Goal: Complete application form: Complete application form

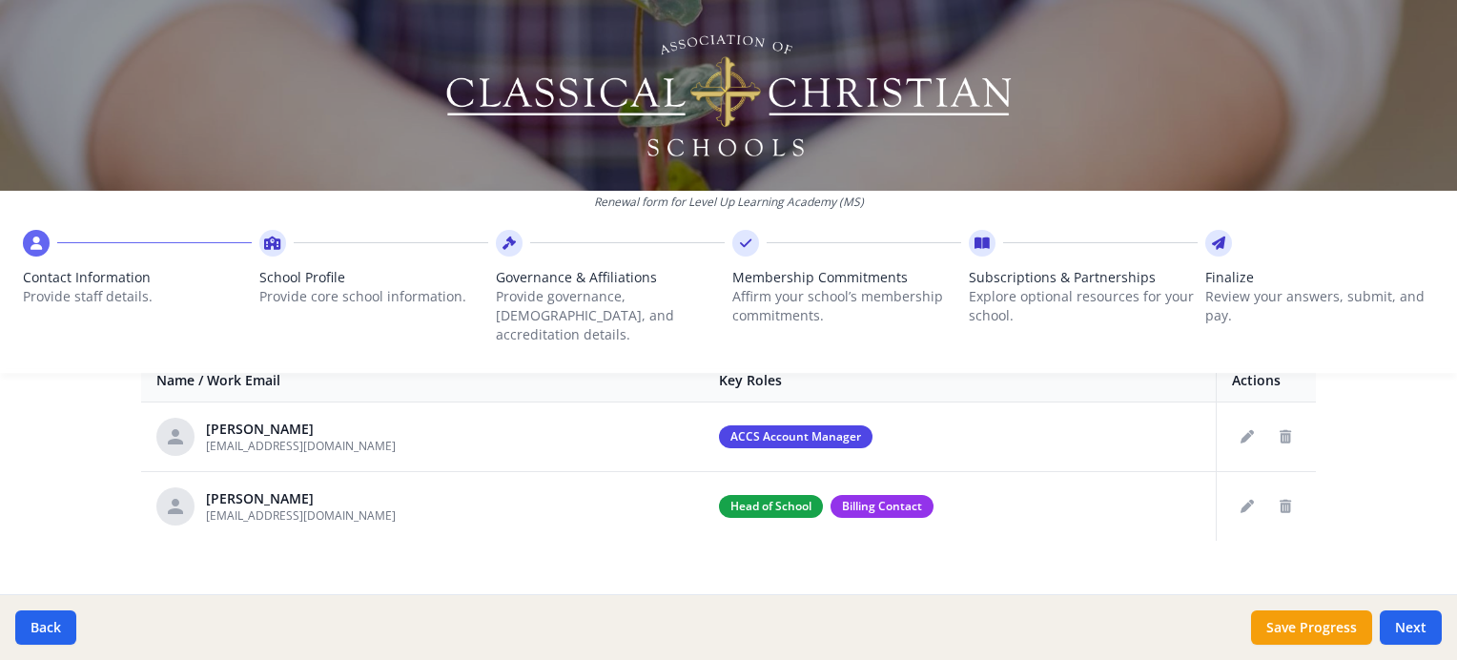
scroll to position [773, 0]
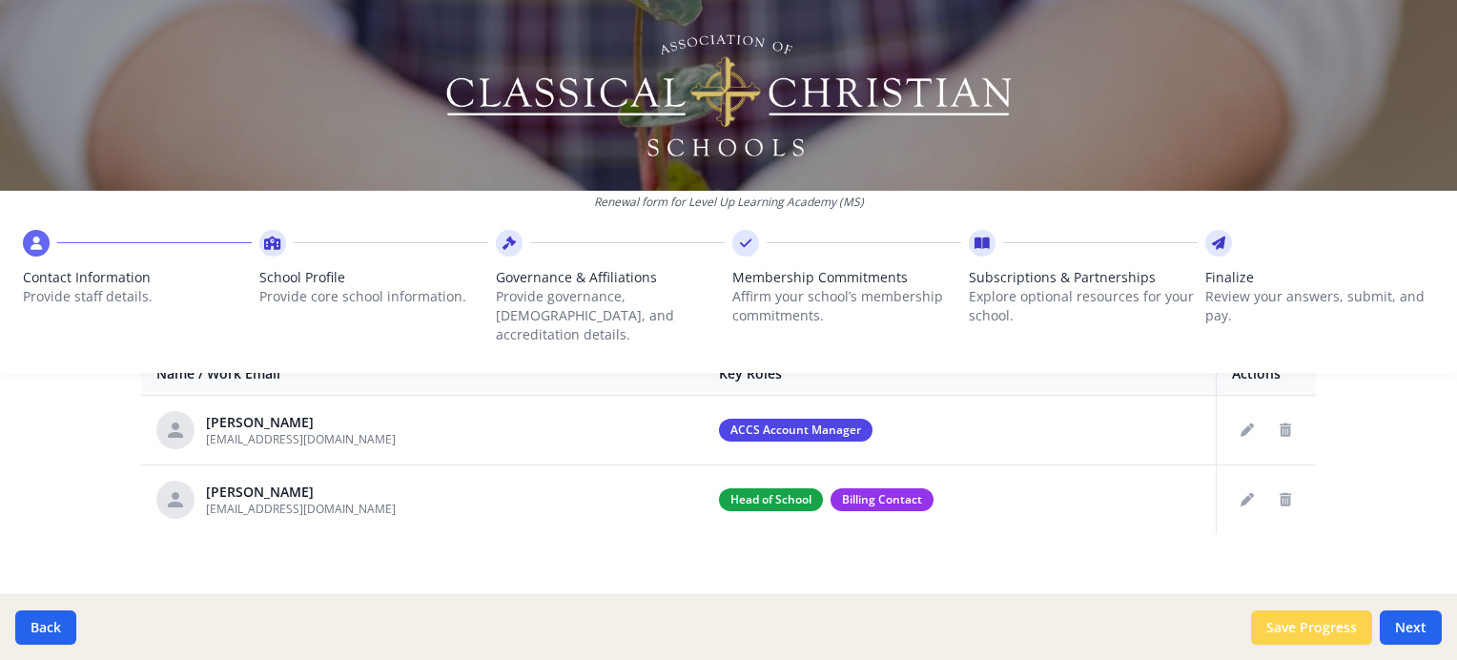
click at [1312, 620] on button "Save Progress" at bounding box center [1311, 627] width 121 height 34
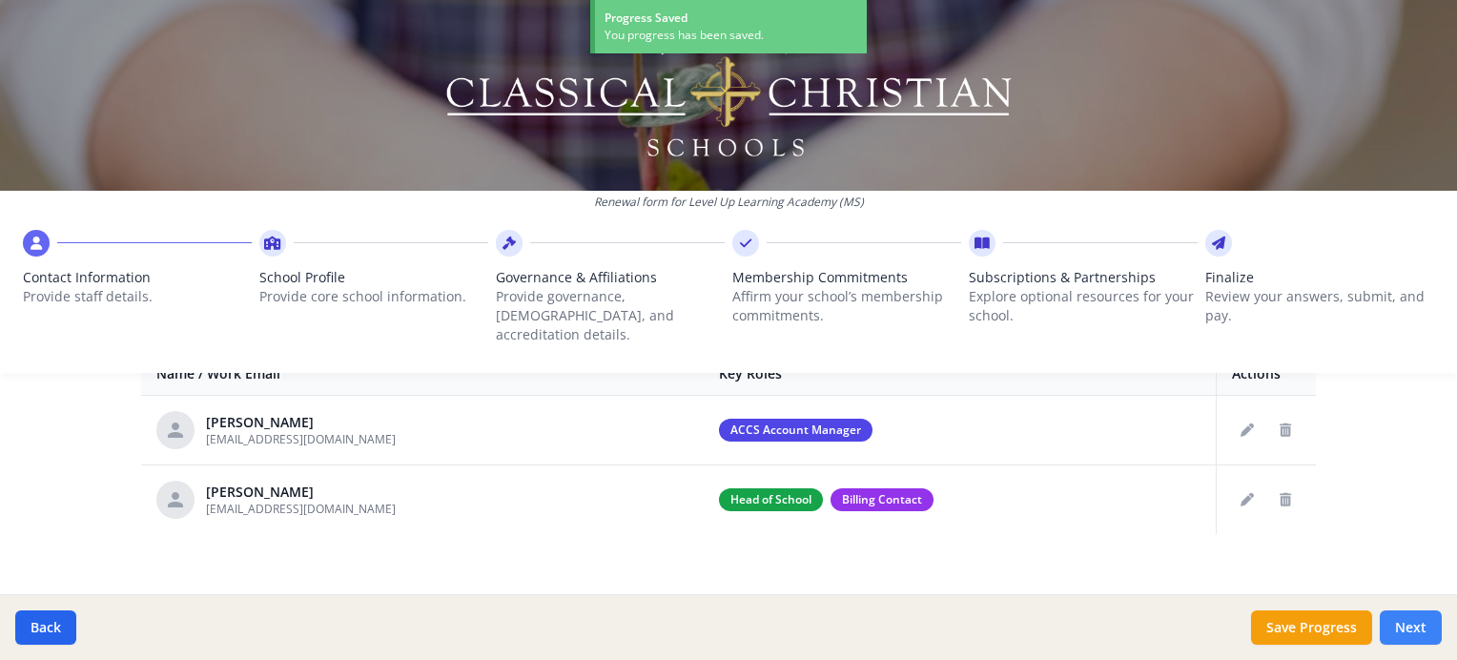
click at [1400, 635] on button "Next" at bounding box center [1411, 627] width 62 height 34
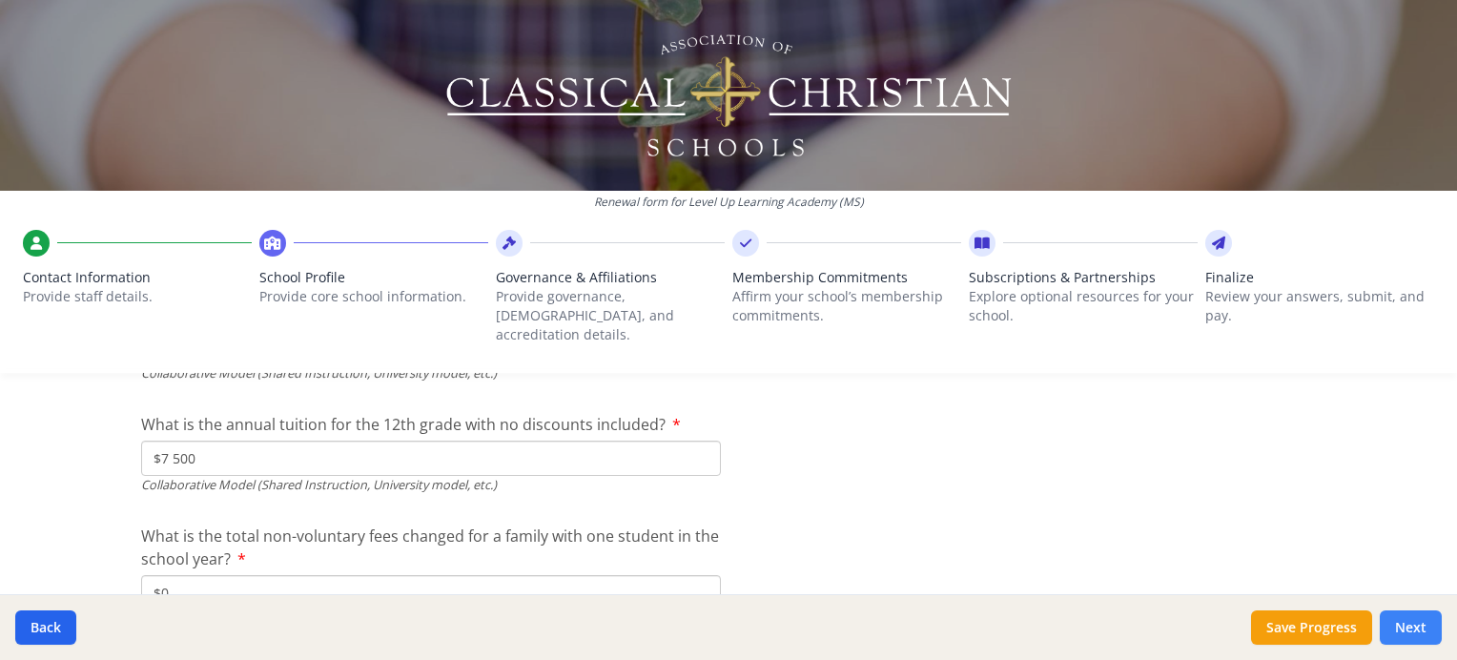
scroll to position [6739, 0]
click at [1403, 611] on button "Next" at bounding box center [1411, 627] width 62 height 34
click at [1339, 625] on button "Save Progress" at bounding box center [1311, 627] width 121 height 34
type textarea "Lor, ip do; sitamet, Con Adipi Elitseddoei tem Incididu utla Etdolor Magna Ali …"
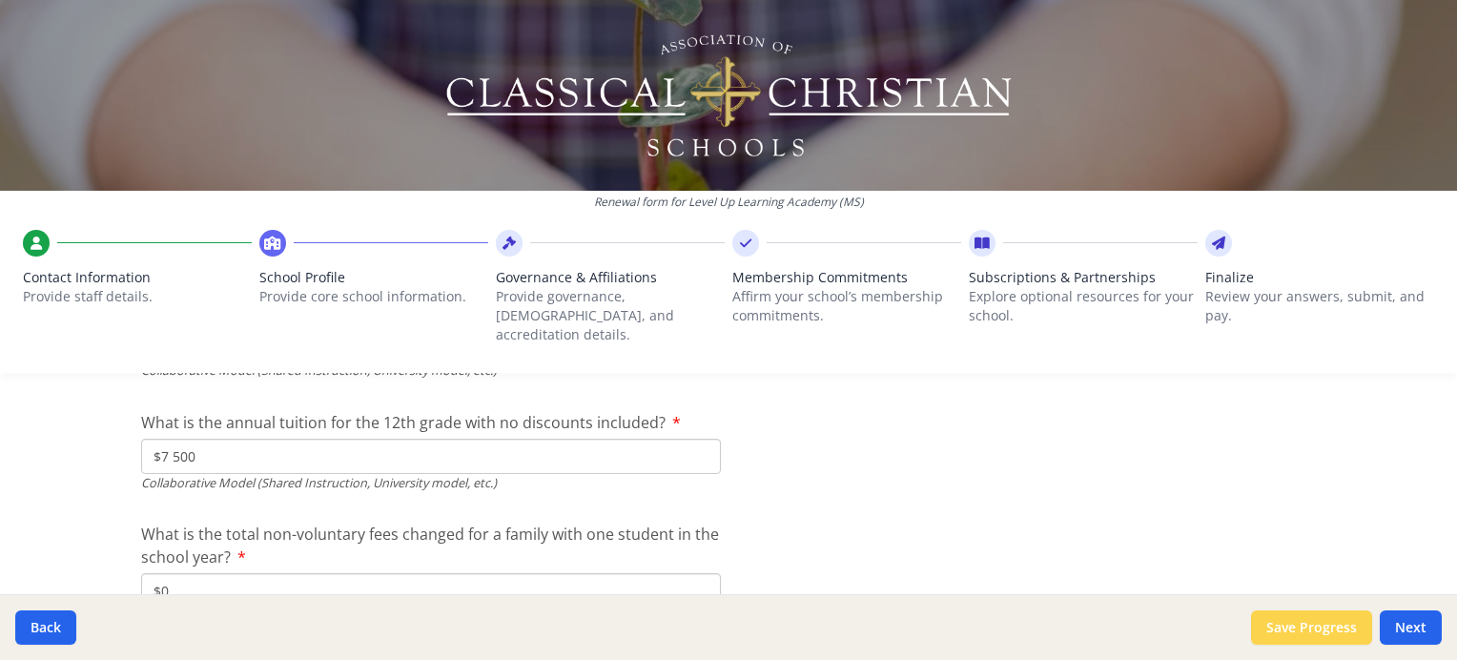
type input "263"
type input "5500"
type input "7500"
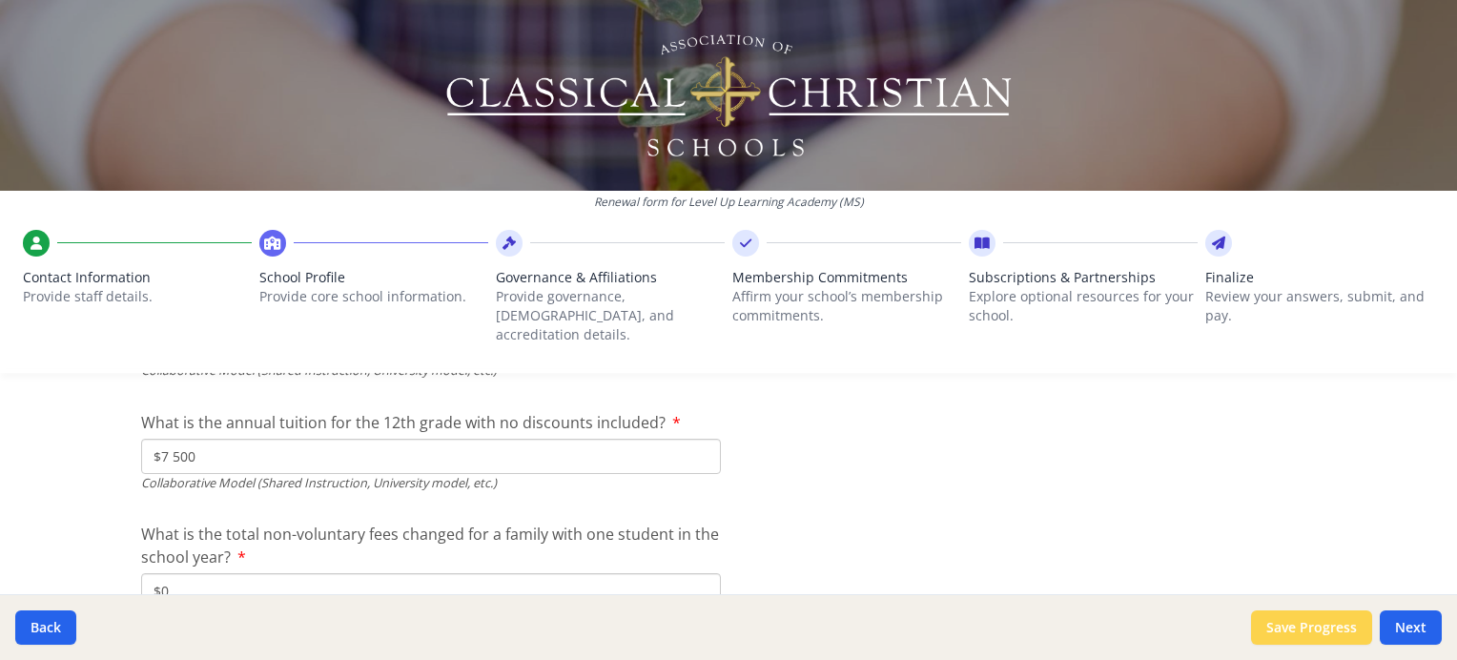
type input "0"
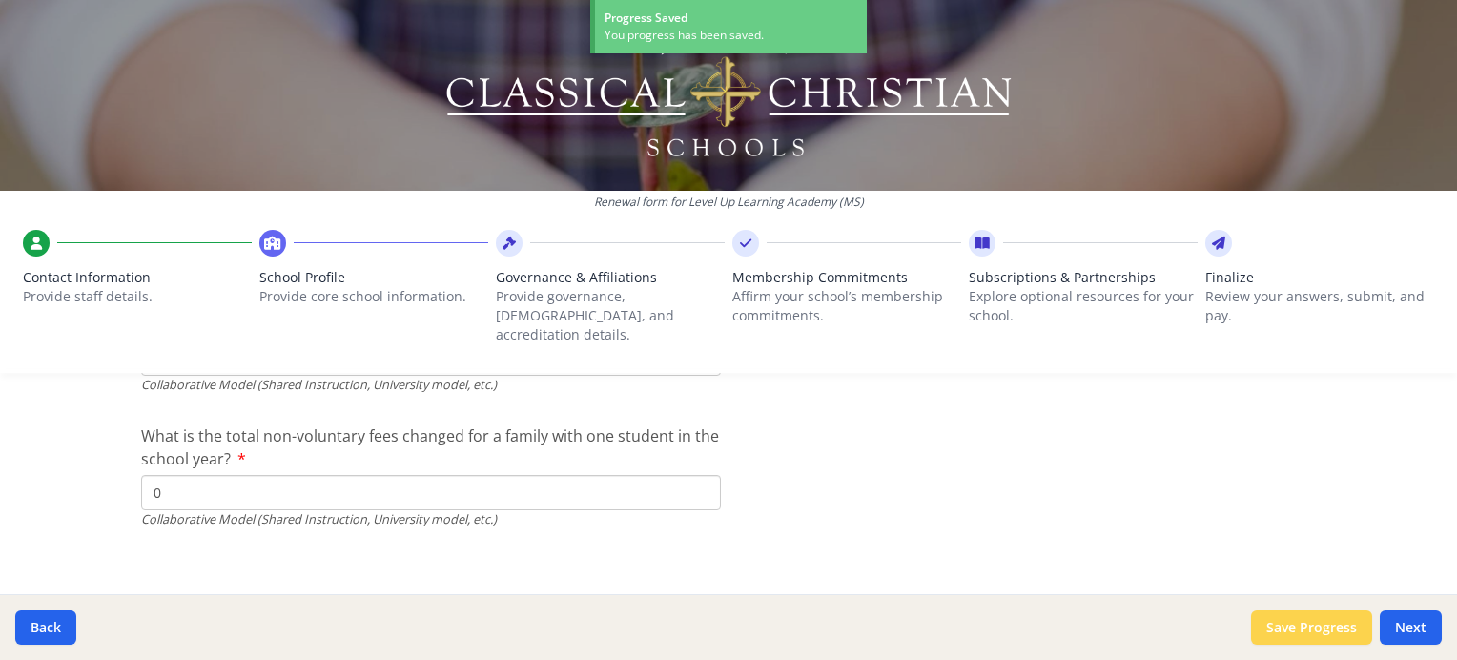
scroll to position [6739, 0]
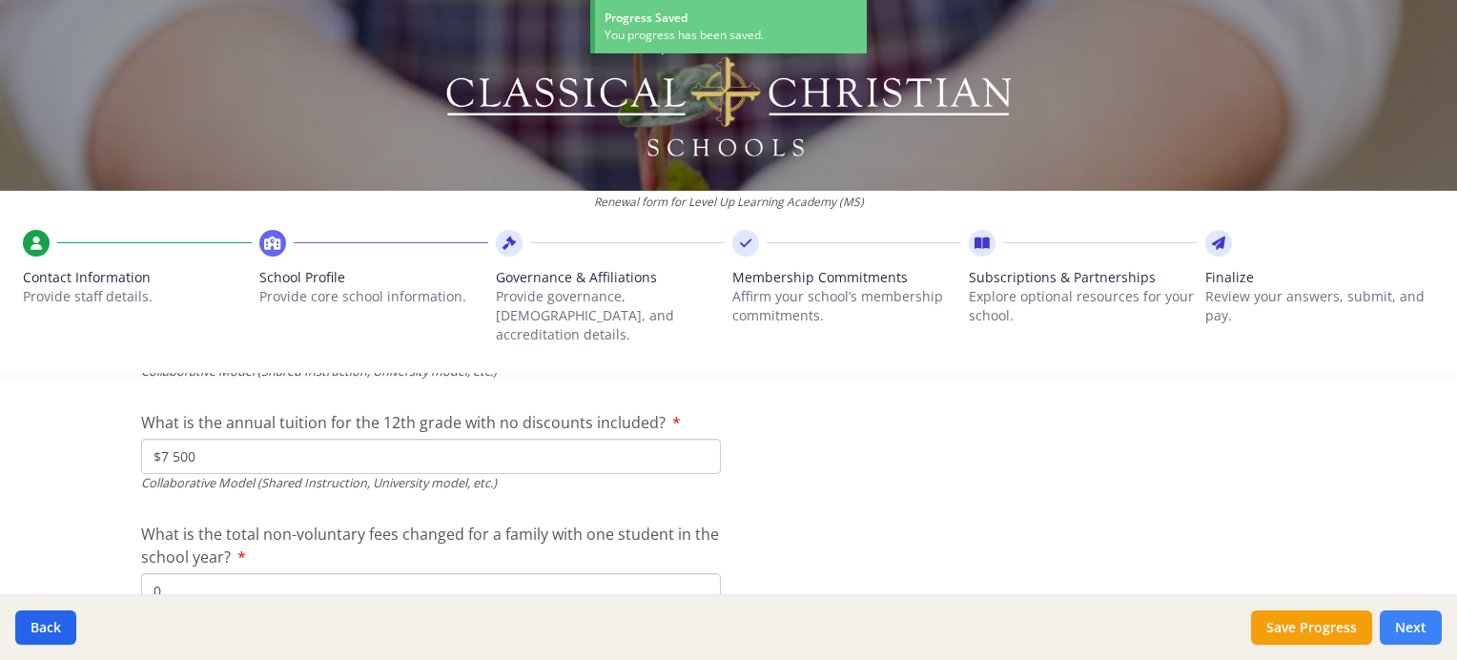
click at [1403, 639] on button "Next" at bounding box center [1411, 627] width 62 height 34
click at [1400, 639] on button "Next" at bounding box center [1411, 627] width 62 height 34
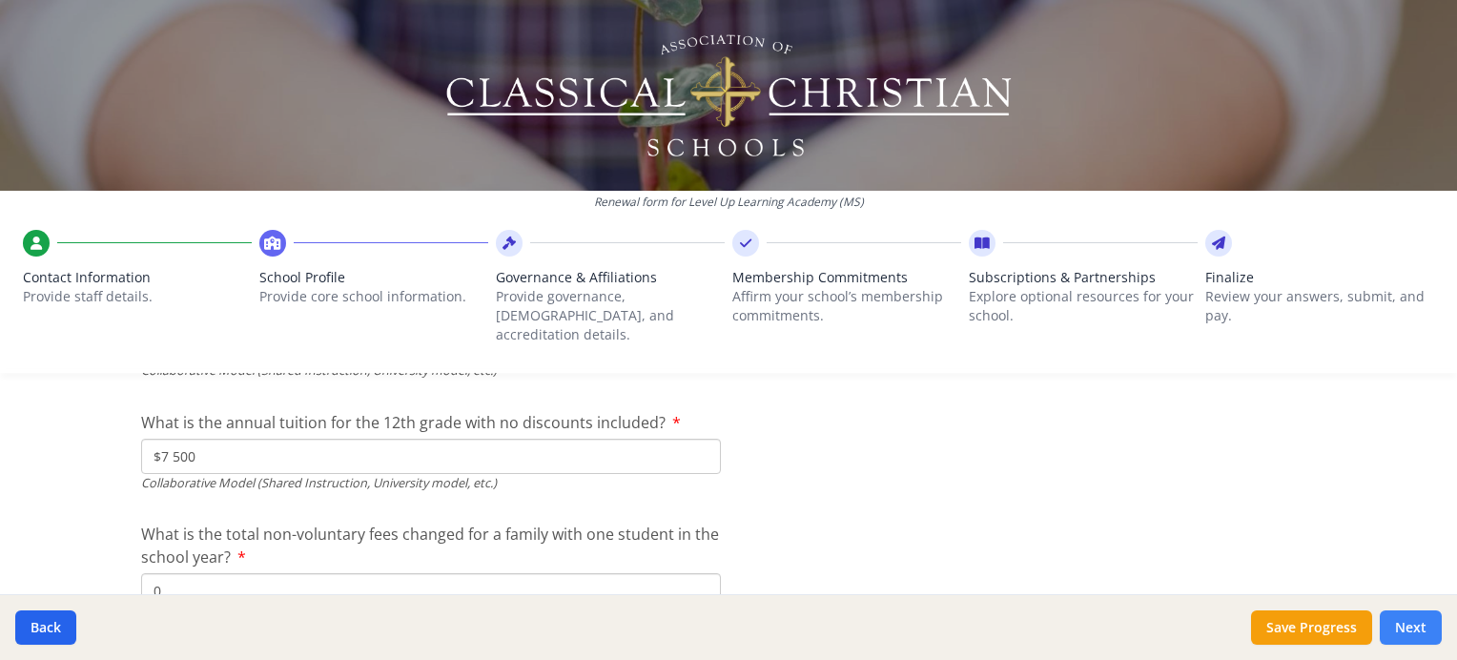
click at [1400, 625] on button "Next" at bounding box center [1411, 627] width 62 height 34
click at [1392, 625] on button "Next" at bounding box center [1411, 627] width 62 height 34
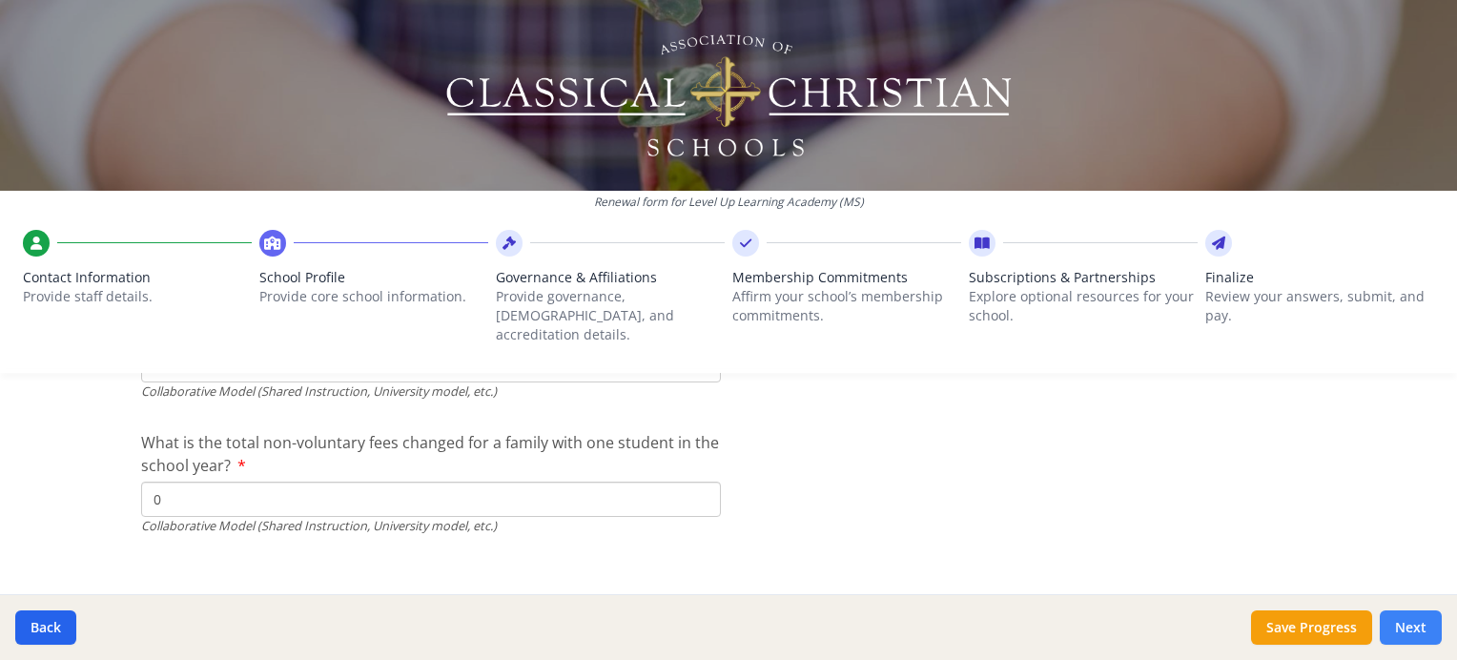
click at [1392, 625] on button "Next" at bounding box center [1411, 627] width 62 height 34
click at [1383, 625] on button "Next" at bounding box center [1411, 627] width 62 height 34
click at [1339, 619] on button "Save Progress" at bounding box center [1311, 627] width 121 height 34
type textarea "Lor, ip do; sitamet, Con Adipi Elitseddoei tem Incididu utla Etdolor Magna Ali …"
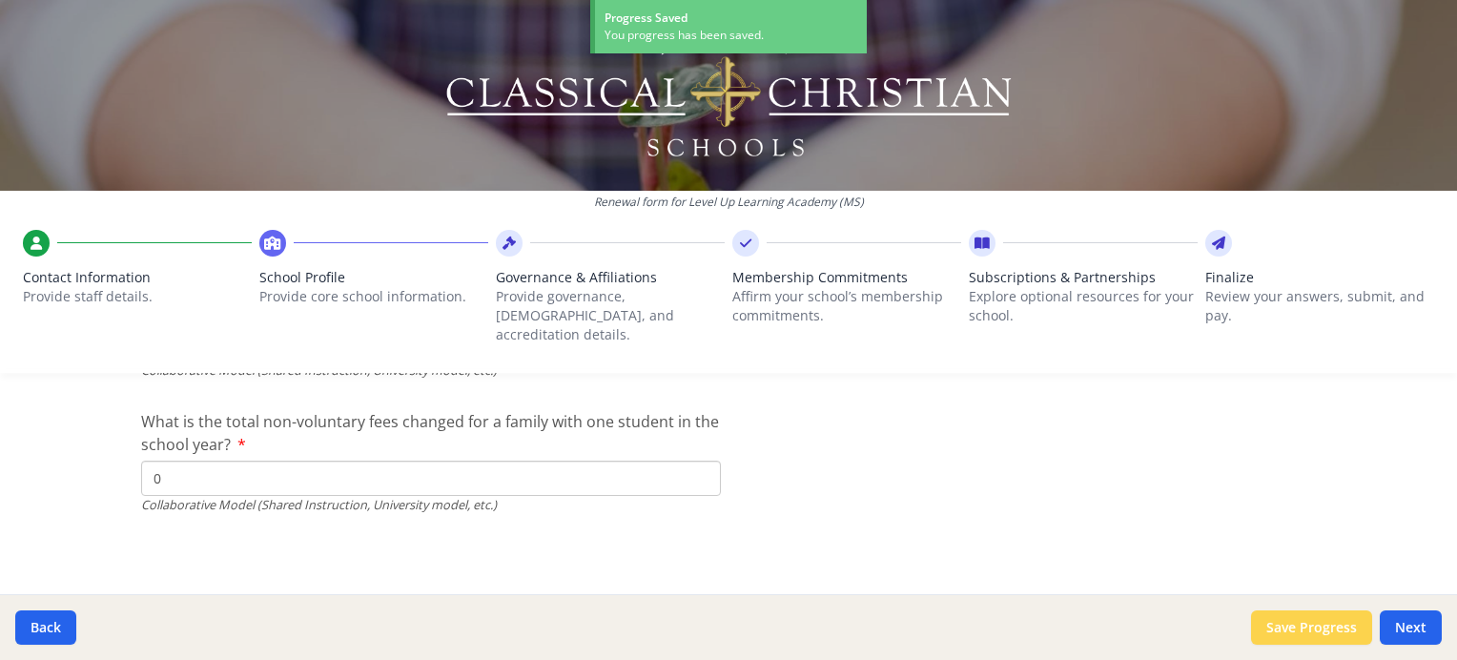
scroll to position [6831, 0]
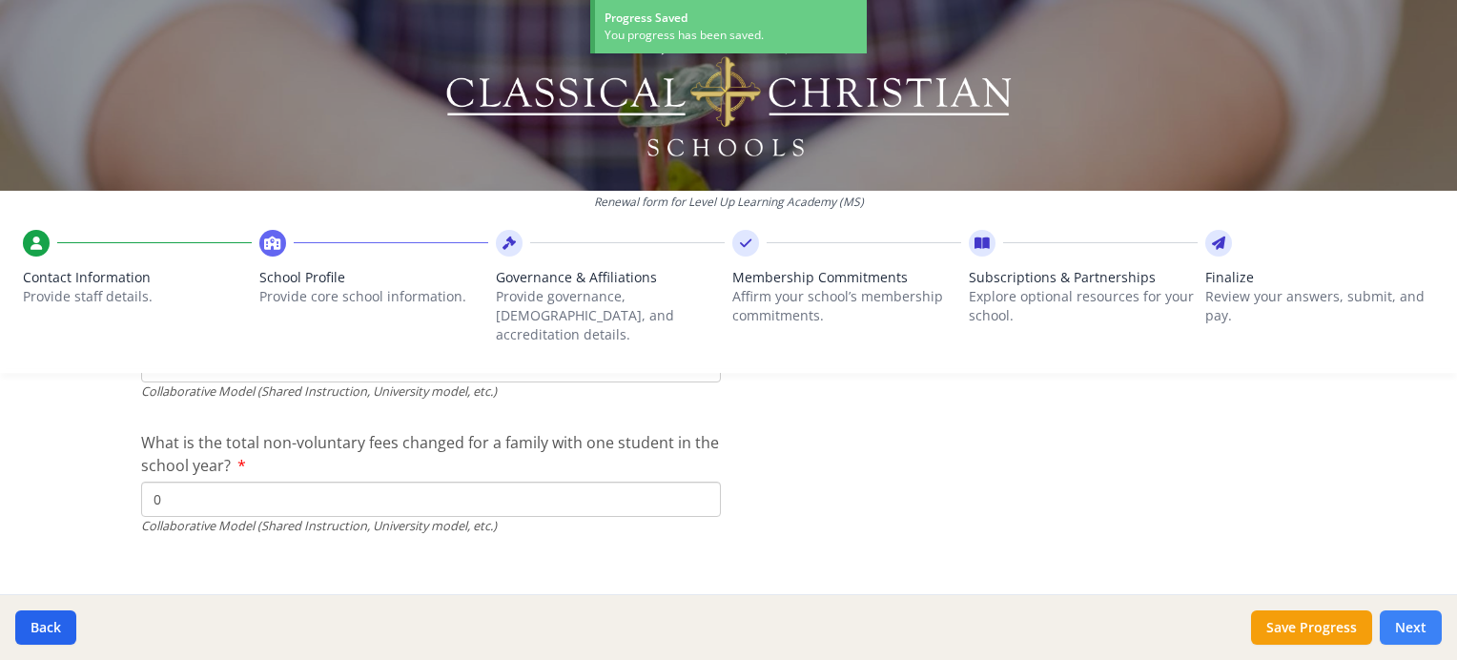
click at [1406, 625] on button "Next" at bounding box center [1411, 627] width 62 height 34
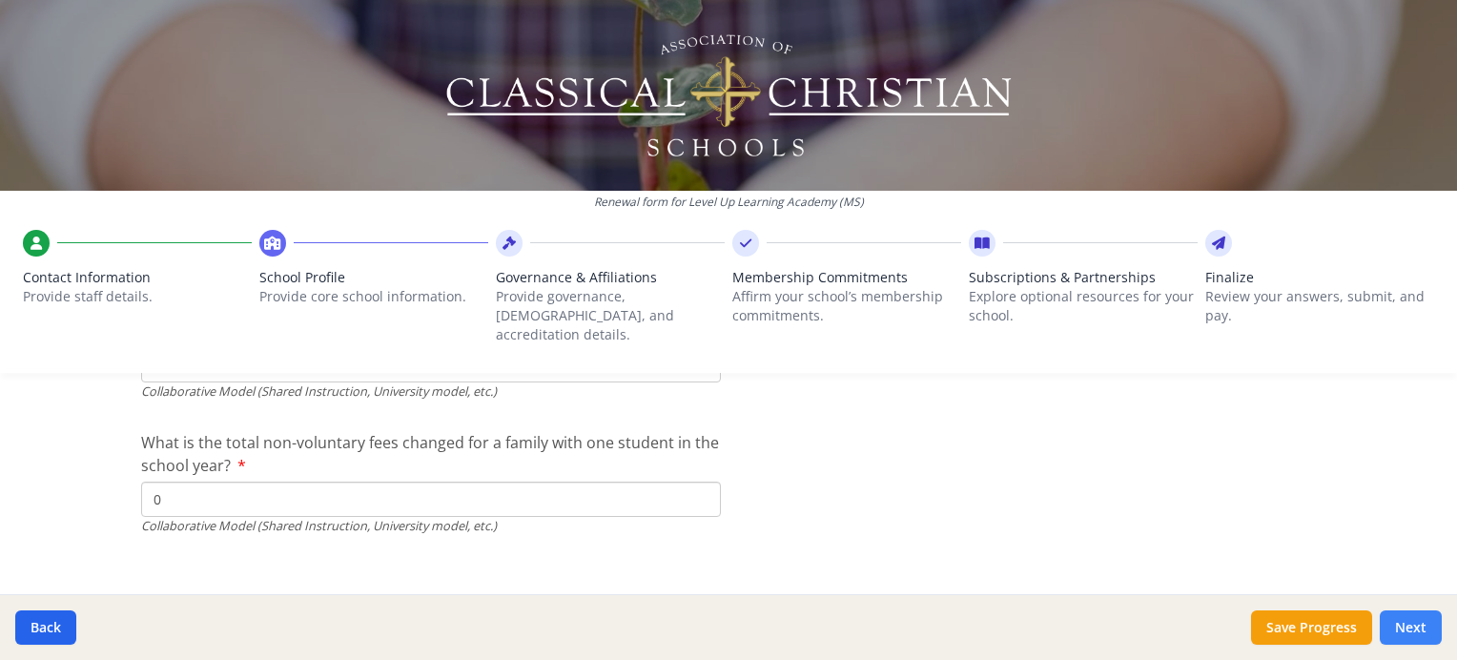
click at [1406, 625] on button "Next" at bounding box center [1411, 627] width 62 height 34
click at [1210, 252] on div at bounding box center [1218, 243] width 27 height 27
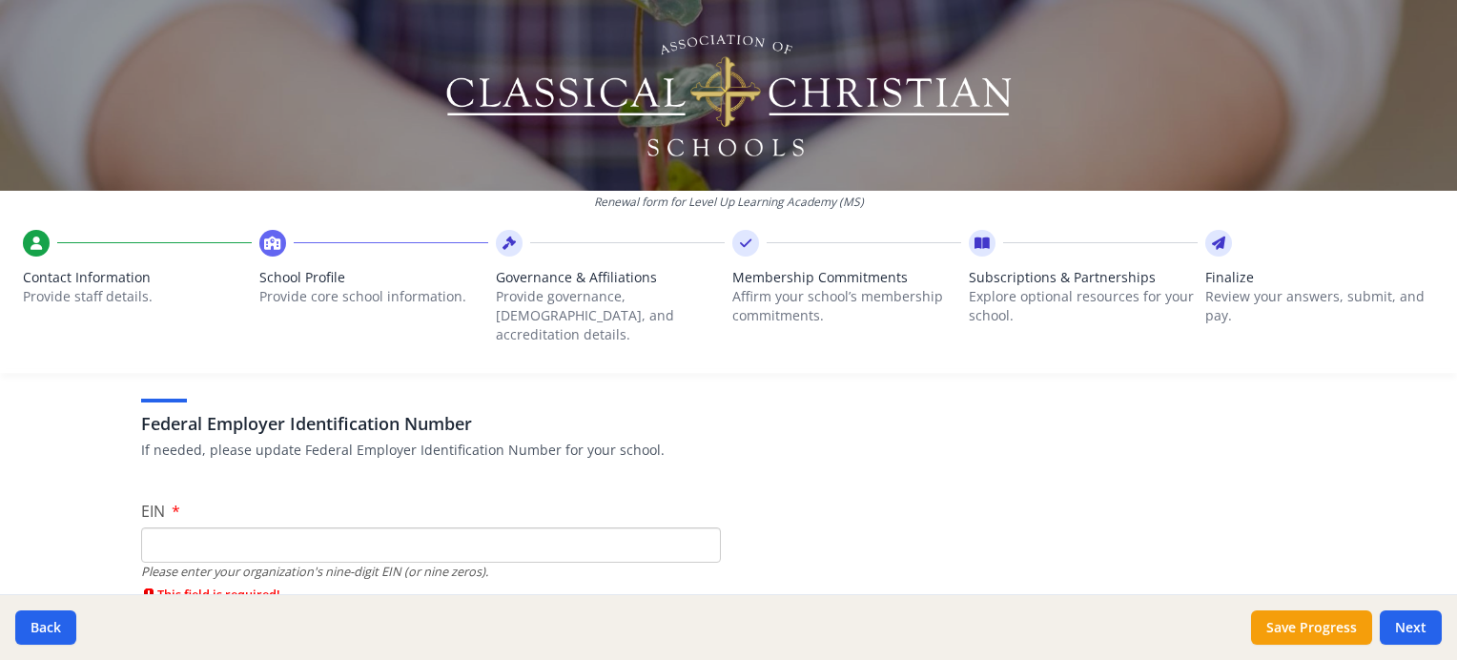
scroll to position [115, 0]
click at [160, 527] on input "EIN" at bounding box center [431, 540] width 580 height 35
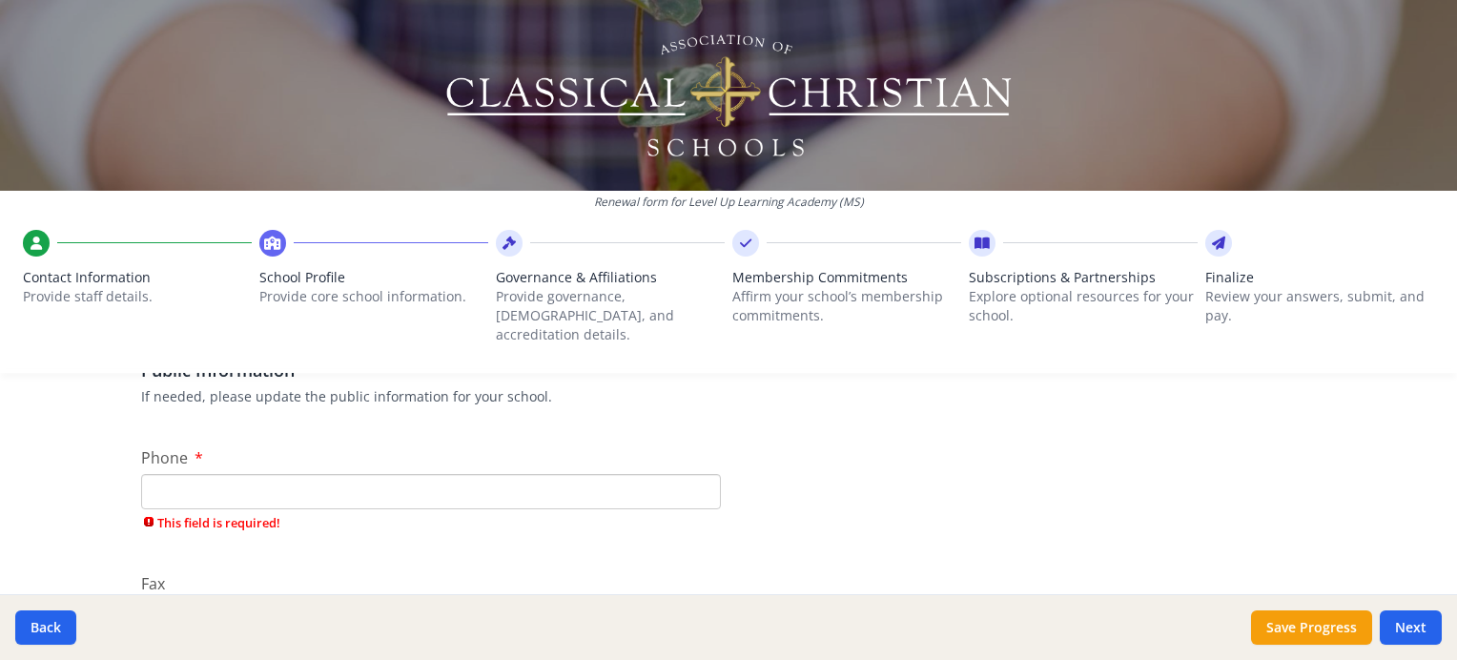
scroll to position [410, 0]
type input "[US_EMPLOYER_IDENTIFICATION_NUMBER]"
click at [154, 474] on input "Phone" at bounding box center [431, 489] width 580 height 35
type input "[PHONE_NUMBER]"
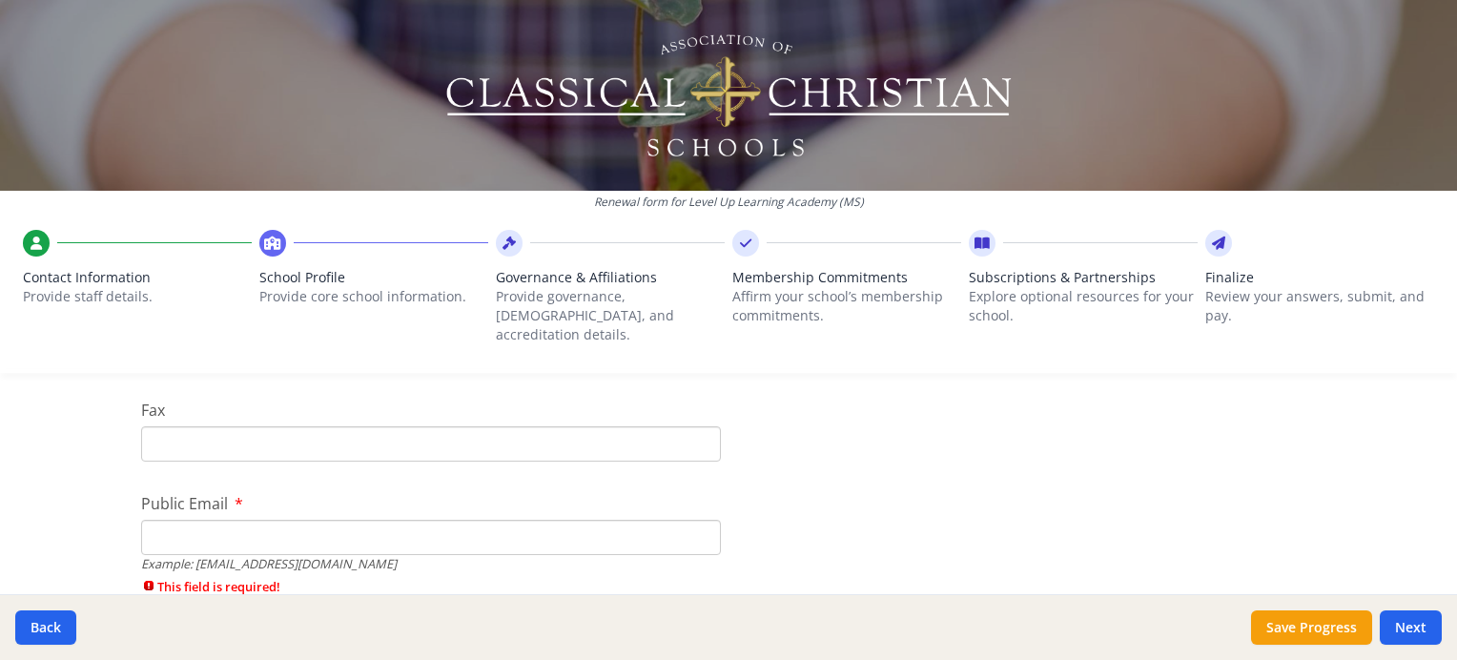
scroll to position [552, 0]
click at [151, 523] on input "Public Email" at bounding box center [431, 534] width 580 height 35
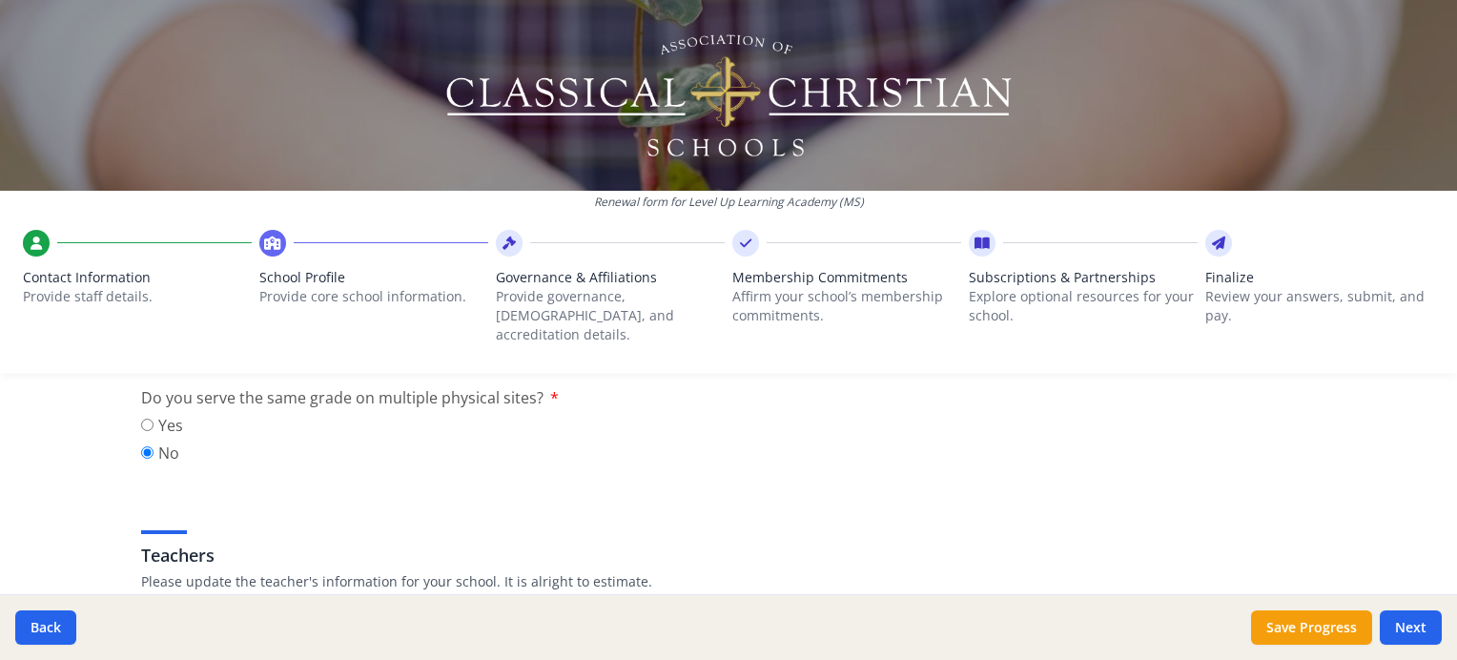
scroll to position [972, 0]
type input "[EMAIL_ADDRESS][DOMAIN_NAME]"
click at [1317, 637] on button "Save Progress" at bounding box center [1311, 627] width 121 height 34
type textarea "Lor, ip do; sitamet, Con Adipi Elitseddoei tem Incididu utla Etdolor Magna Ali …"
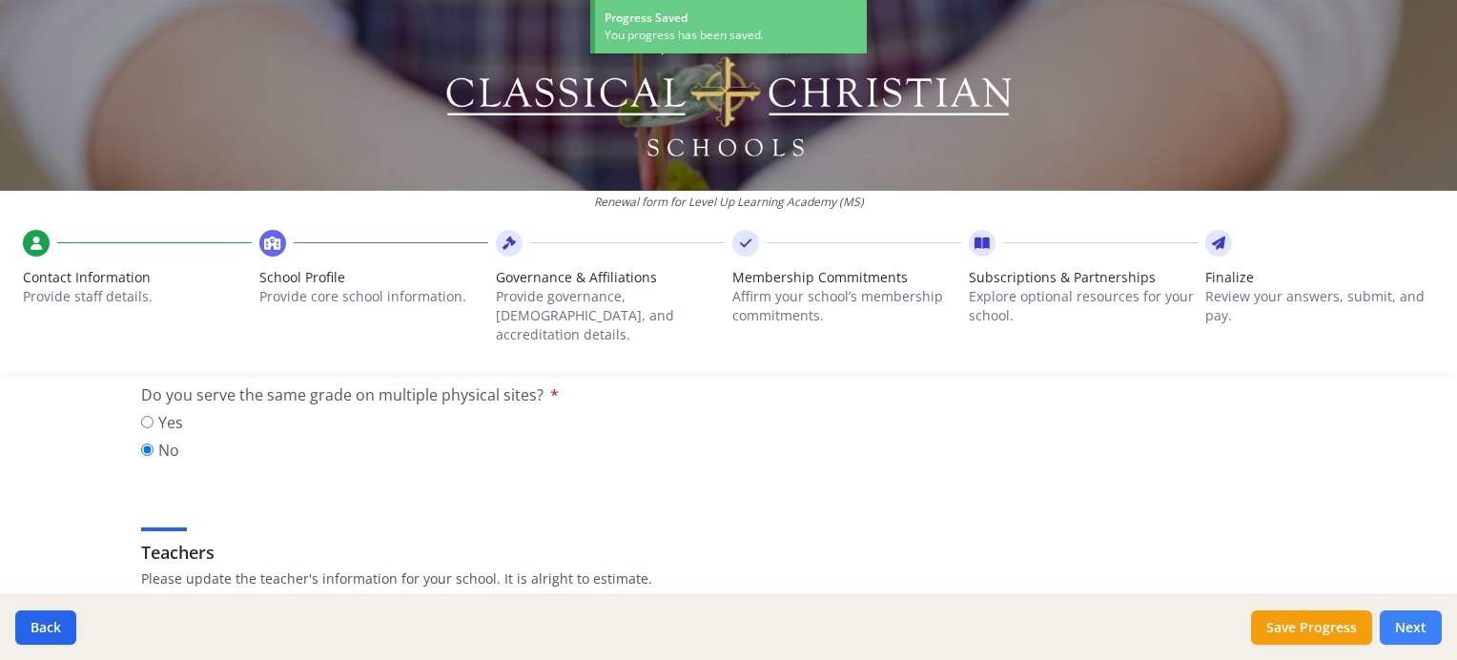
click at [1414, 610] on button "Next" at bounding box center [1411, 627] width 62 height 34
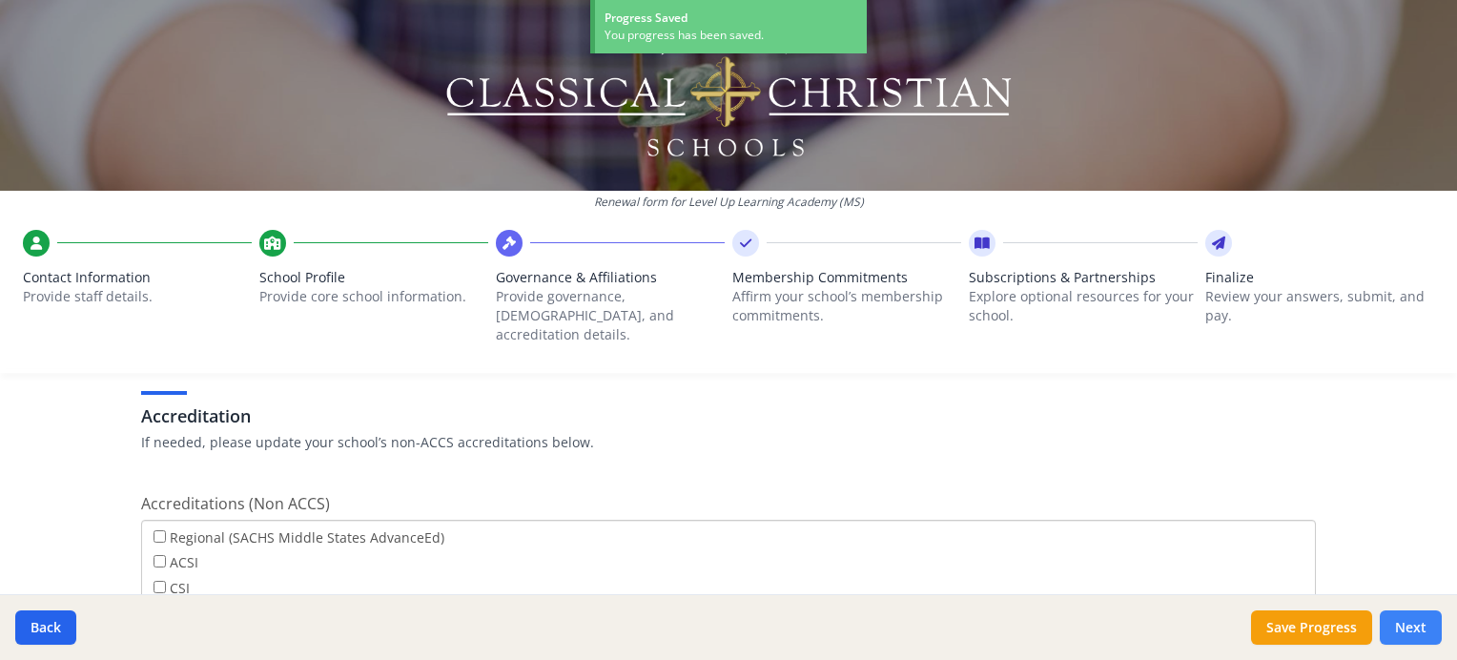
scroll to position [1064, 0]
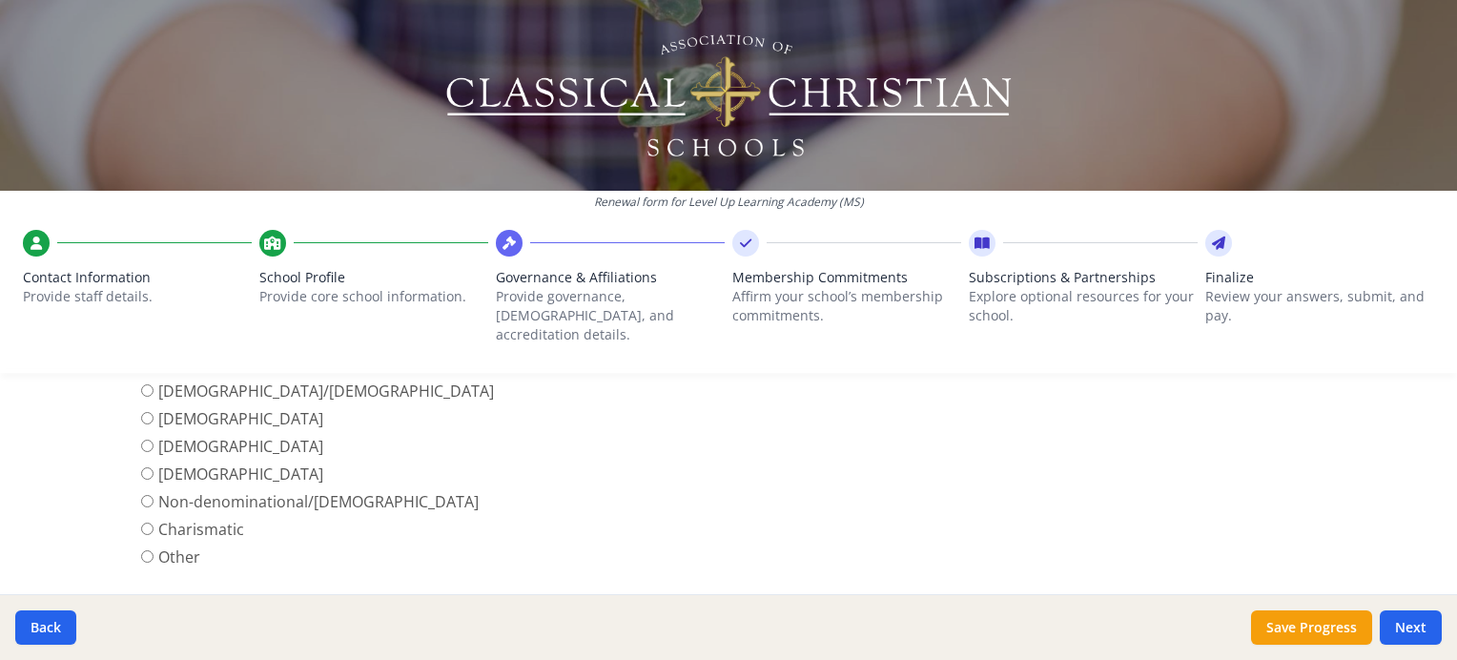
scroll to position [730, 0]
click at [141, 465] on input "[DEMOGRAPHIC_DATA]" at bounding box center [147, 471] width 12 height 12
radio input "true"
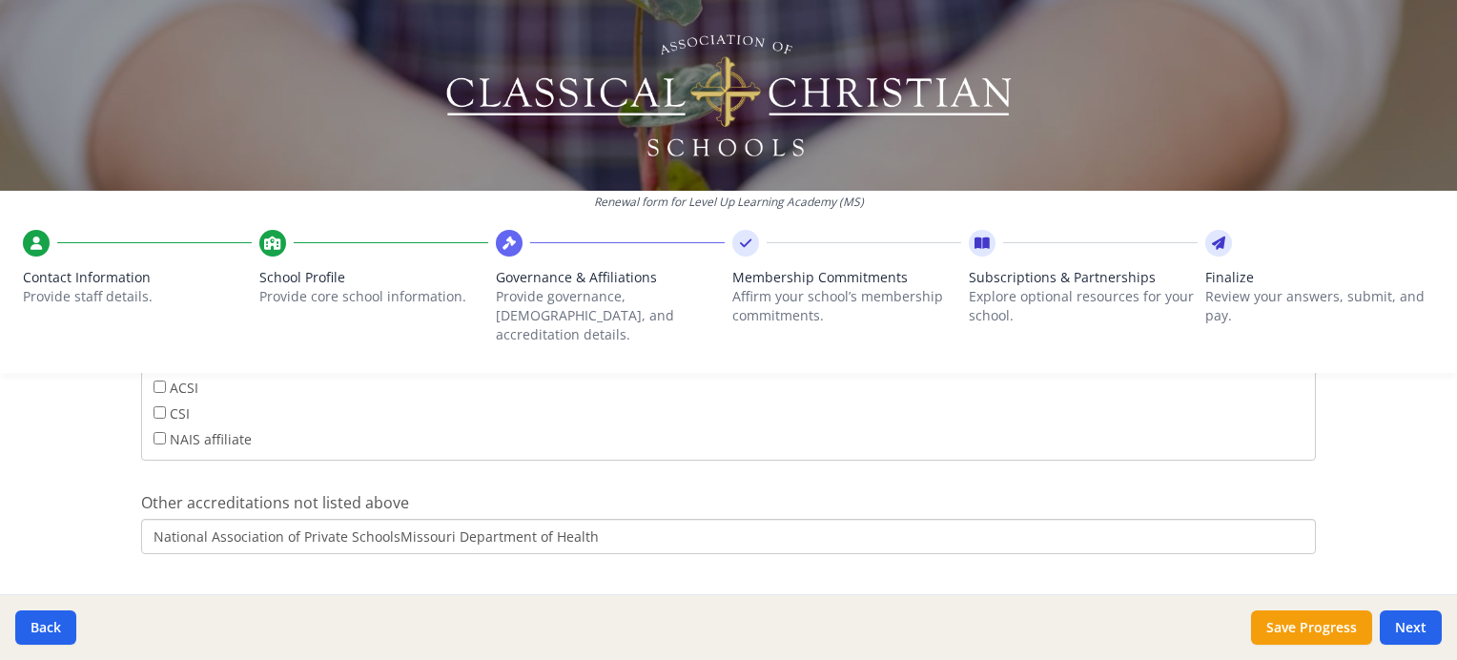
scroll to position [1148, 0]
click at [739, 518] on input "National Association of Private SchoolsMissouri Department of Health" at bounding box center [728, 534] width 1175 height 35
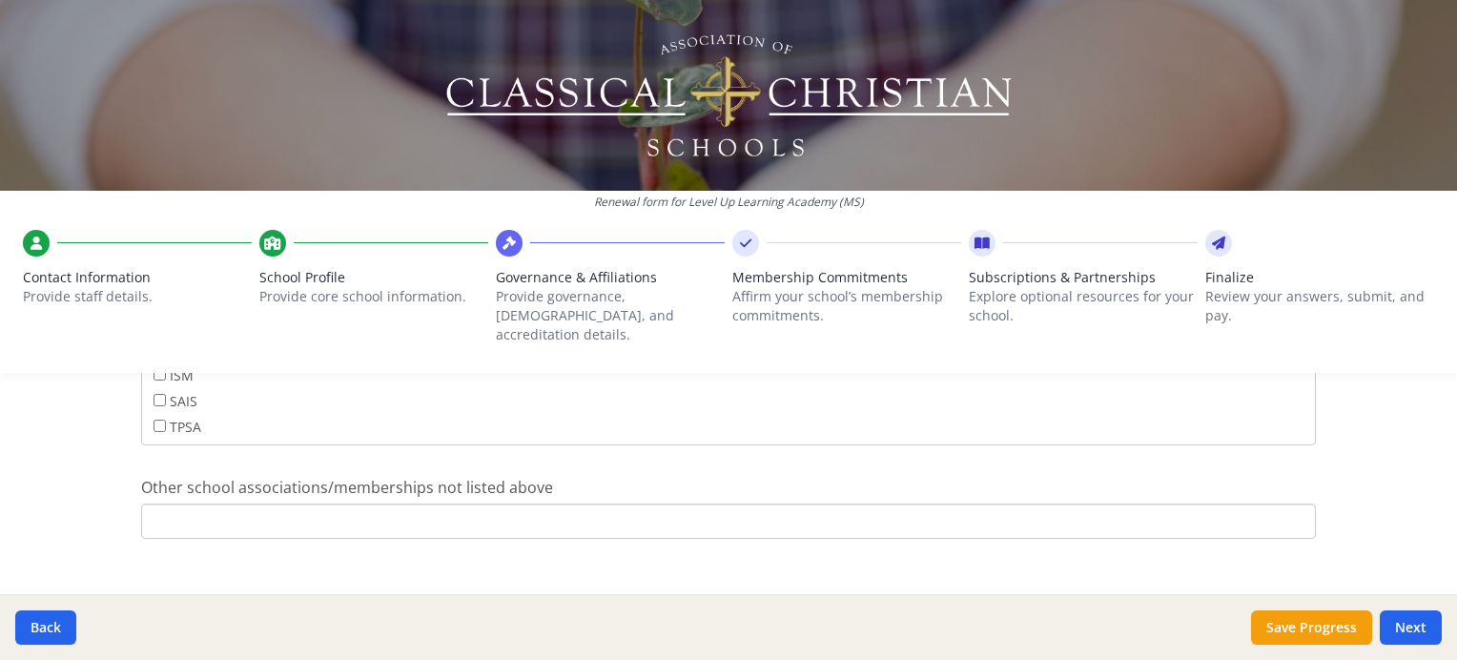
scroll to position [1592, 0]
type input "National Association of Private Schools"
click at [1277, 621] on button "Save Progress" at bounding box center [1311, 627] width 121 height 34
click at [1421, 634] on button "Next" at bounding box center [1411, 627] width 62 height 34
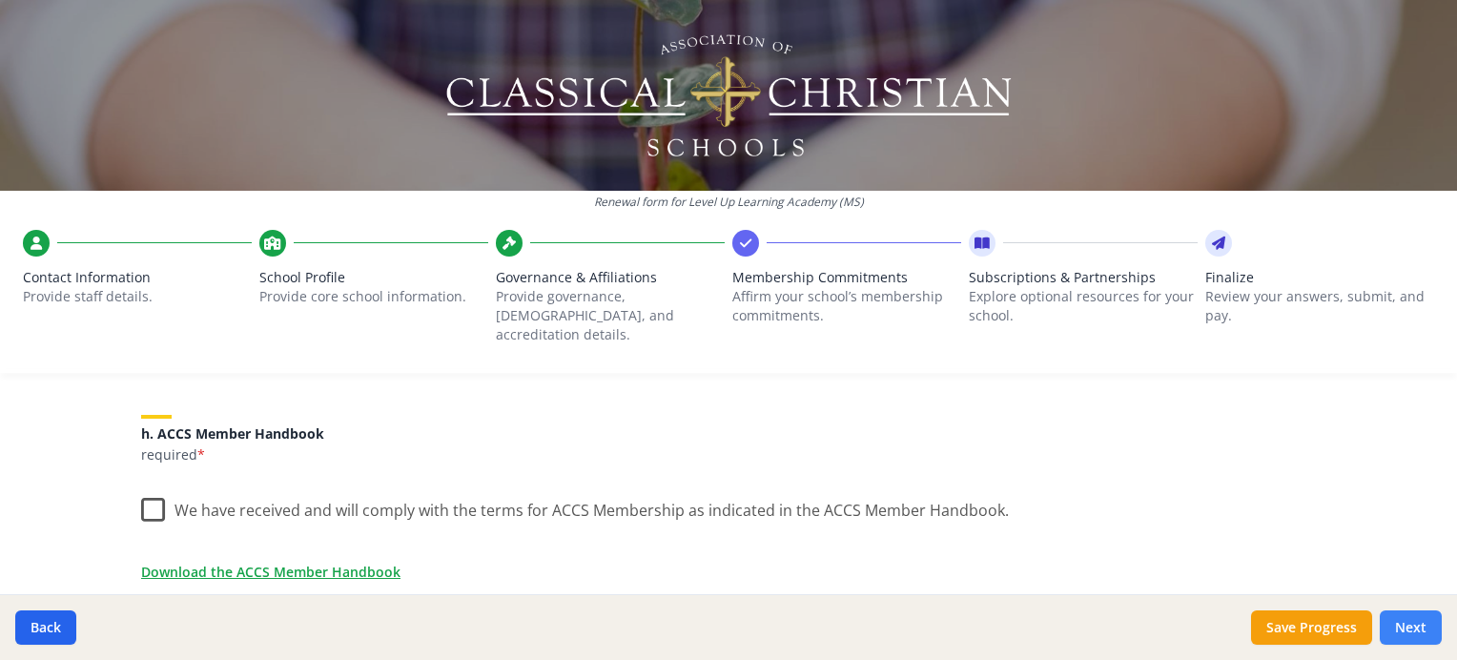
click at [157, 502] on label "We have received and will comply with the terms for ACCS Membership as indicate…" at bounding box center [575, 505] width 868 height 41
click at [0, 0] on input "We have received and will comply with the terms for ACCS Membership as indicate…" at bounding box center [0, 0] width 0 height 0
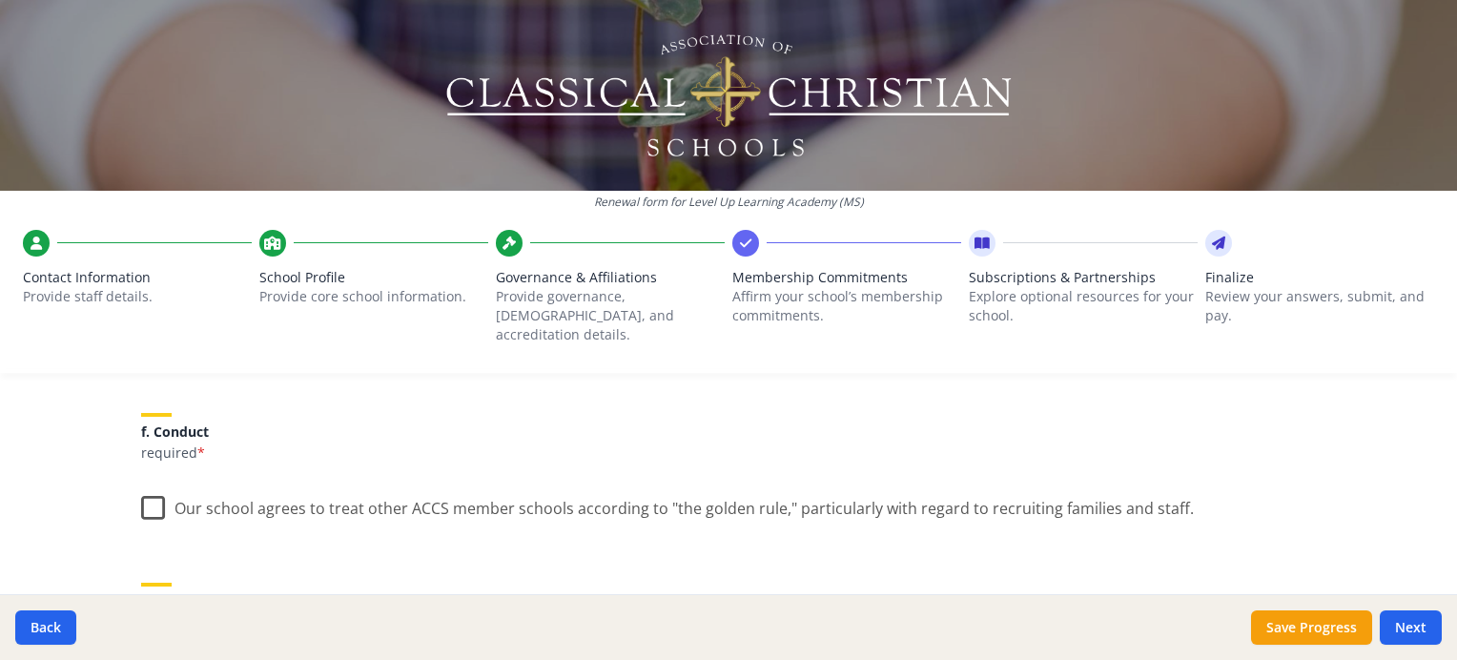
scroll to position [1228, 0]
click at [148, 491] on label "Our school agrees to treat other ACCS member schools according to "the golden r…" at bounding box center [667, 508] width 1053 height 41
click at [0, 0] on input "Our school agrees to treat other ACCS member schools according to "the golden r…" at bounding box center [0, 0] width 0 height 0
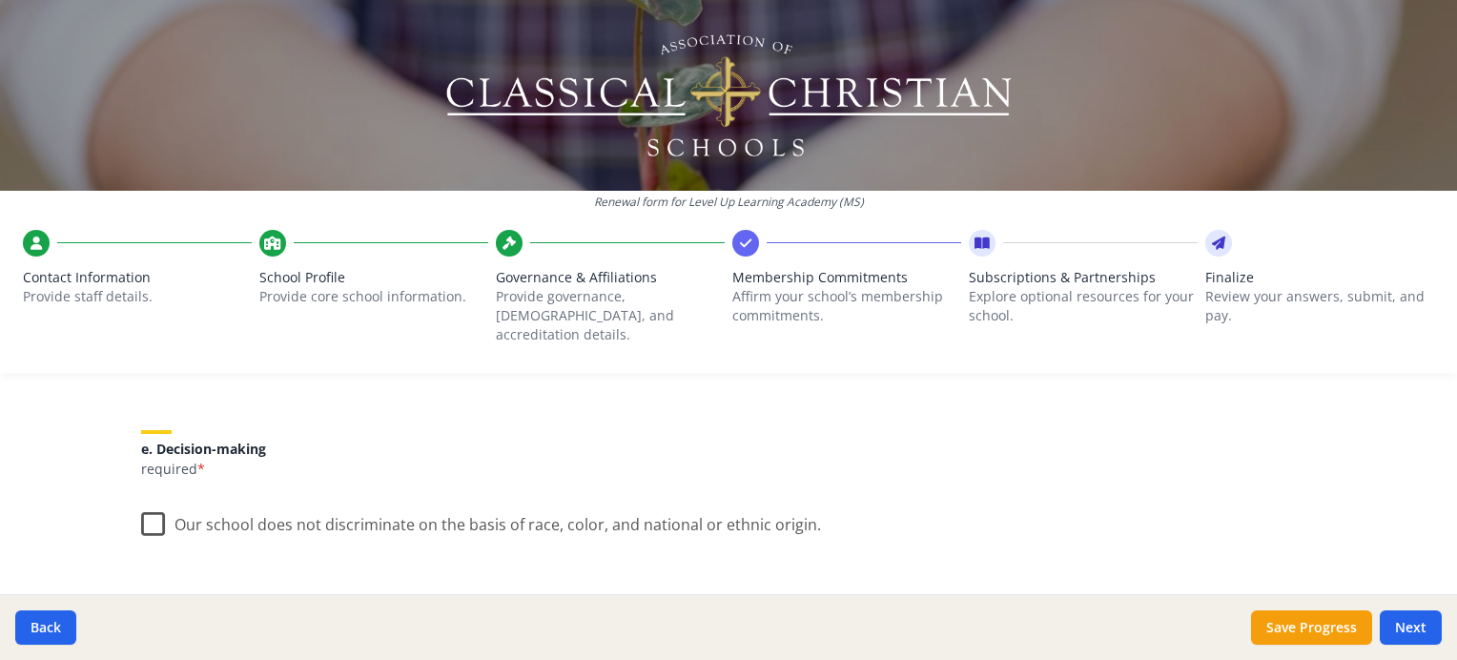
click at [148, 514] on label "Our school does not discriminate on the basis of race, color, and national or e…" at bounding box center [481, 520] width 680 height 41
click at [0, 0] on input "Our school does not discriminate on the basis of race, color, and national or e…" at bounding box center [0, 0] width 0 height 0
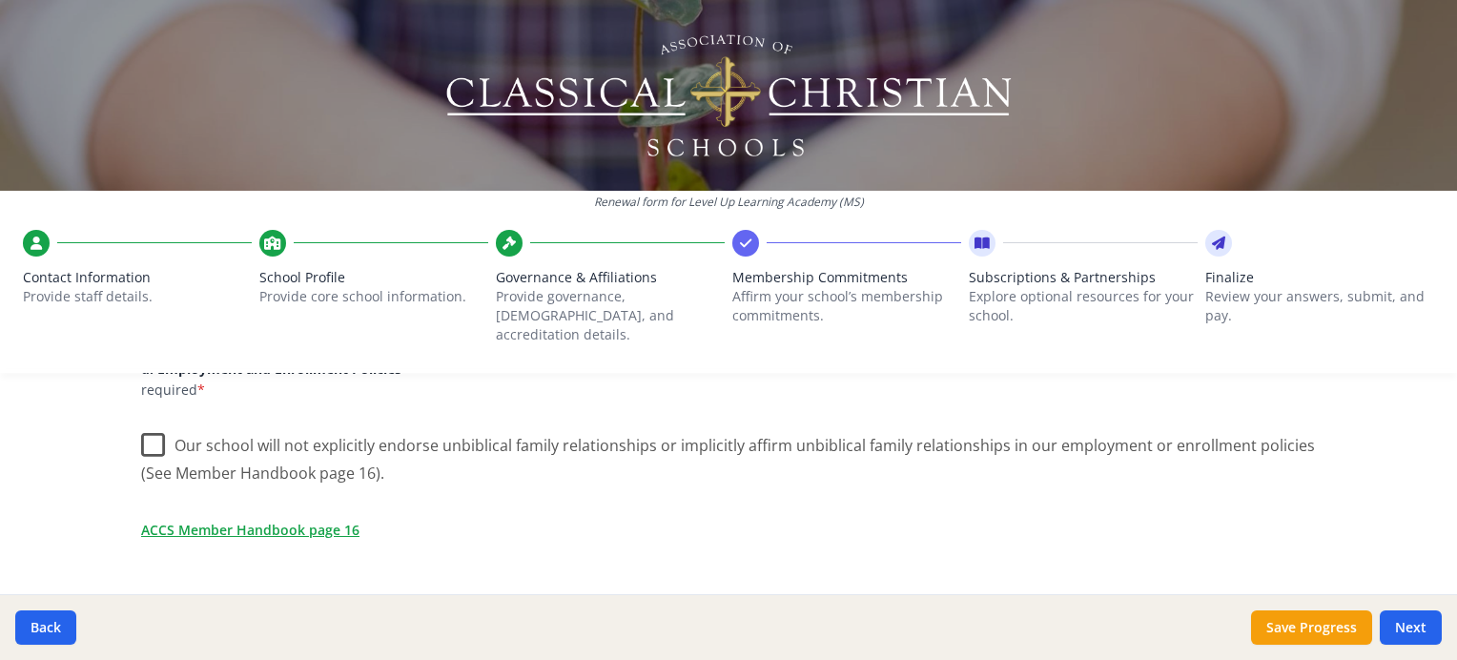
click at [145, 439] on label "Our school will not explicitly endorse unbiblical family relationships or impli…" at bounding box center [728, 452] width 1175 height 64
click at [0, 0] on input "Our school will not explicitly endorse unbiblical family relationships or impli…" at bounding box center [0, 0] width 0 height 0
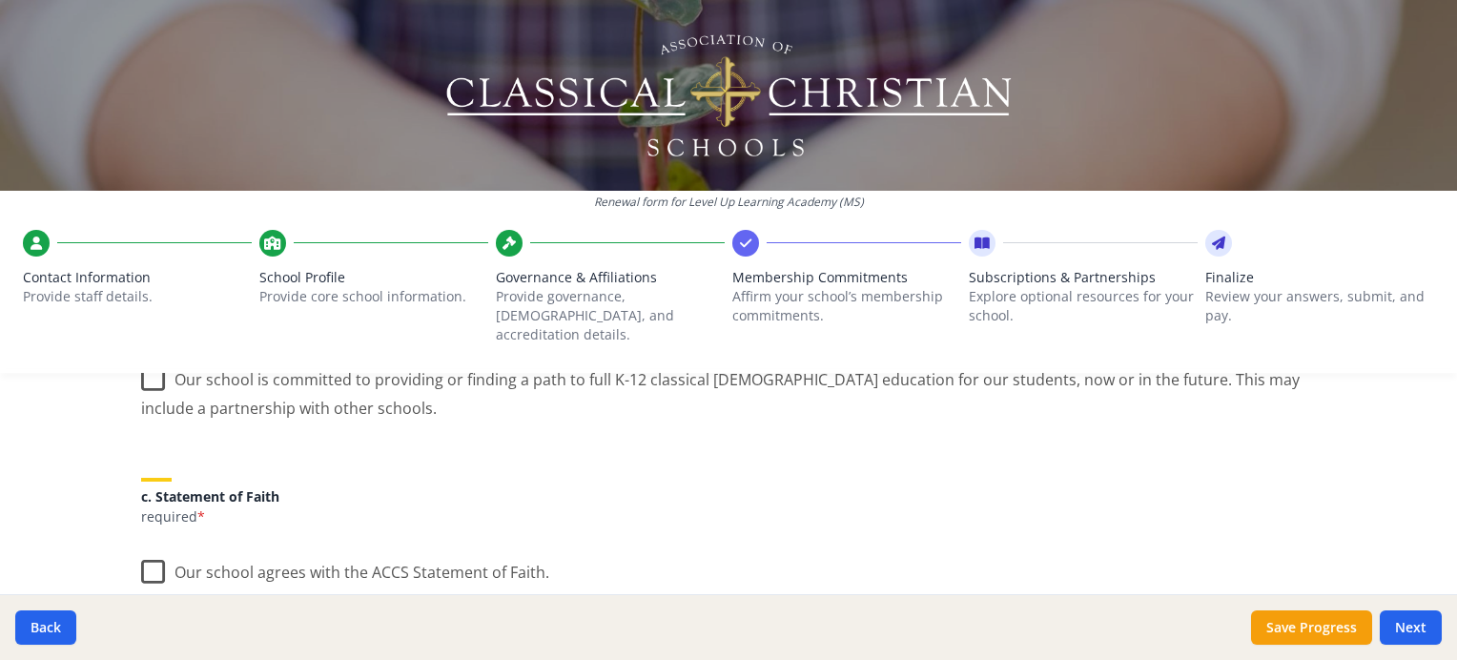
click at [141, 559] on label "Our school agrees with the ACCS Statement of Faith." at bounding box center [345, 567] width 408 height 41
click at [0, 0] on input "Our school agrees with the ACCS Statement of Faith." at bounding box center [0, 0] width 0 height 0
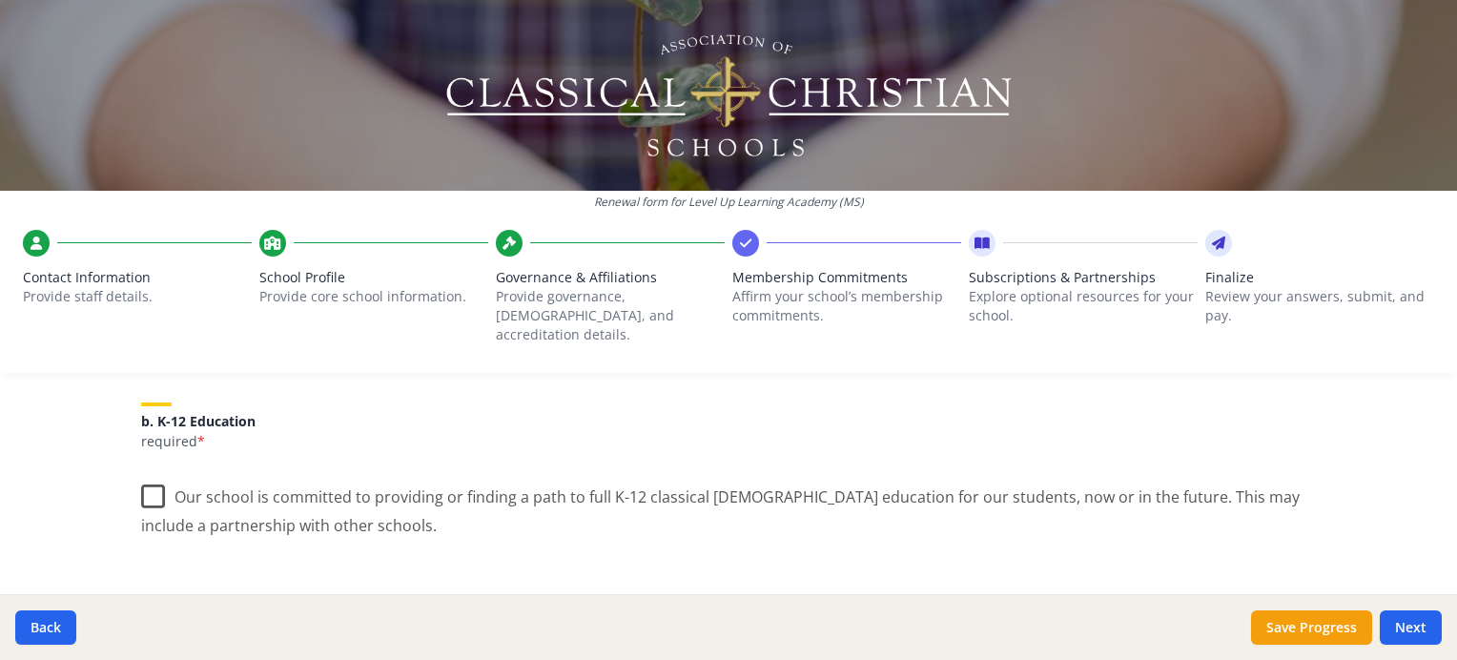
click at [144, 477] on label "Our school is committed to providing or finding a path to full K-12 classical […" at bounding box center [728, 504] width 1175 height 64
click at [0, 0] on input "Our school is committed to providing or finding a path to full K-12 classical […" at bounding box center [0, 0] width 0 height 0
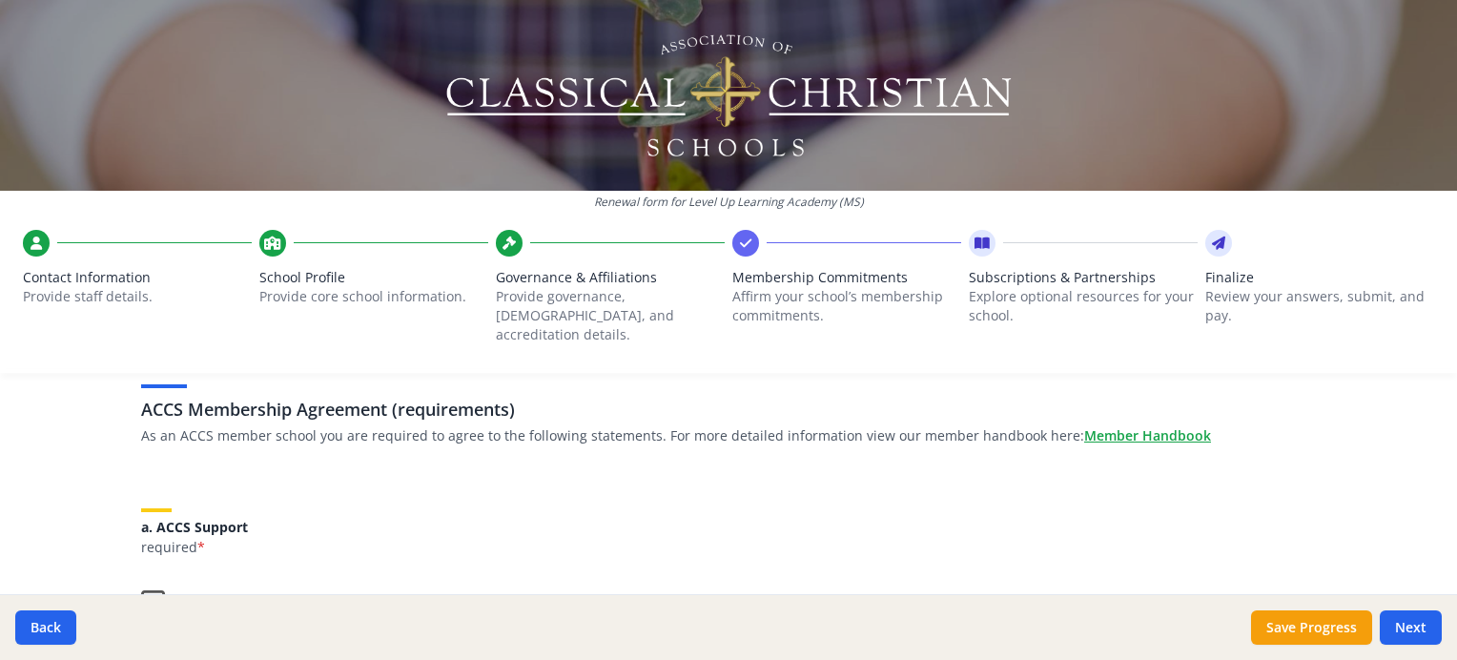
scroll to position [124, 0]
click at [141, 580] on label "Our school supports the work and mission of the ACCS." at bounding box center [356, 600] width 431 height 41
click at [0, 0] on input "Our school supports the work and mission of the ACCS." at bounding box center [0, 0] width 0 height 0
click at [82, 457] on div "Renewal form for Level Up Learning Academy ([GEOGRAPHIC_DATA]) Contact Informat…" at bounding box center [728, 330] width 1457 height 660
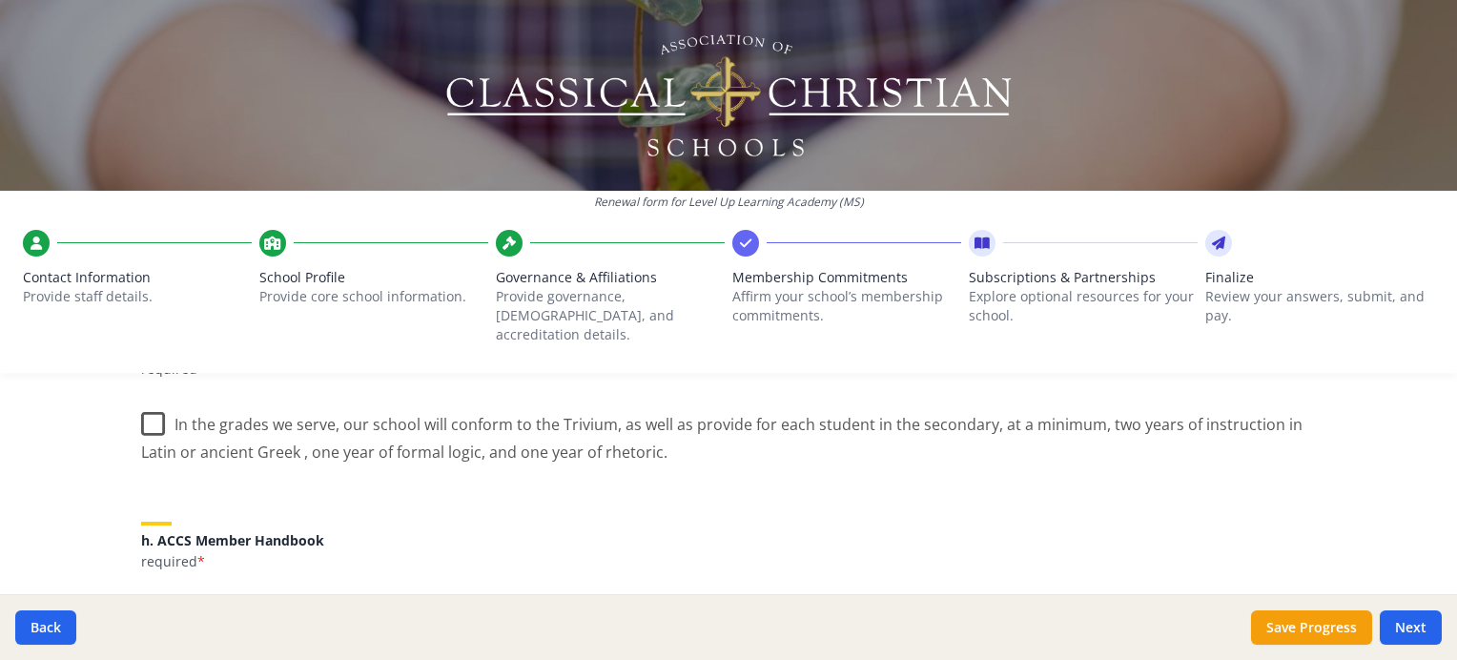
scroll to position [1487, 0]
click at [145, 411] on label "In the grades we serve, our school will conform to the Trivium, as well as prov…" at bounding box center [728, 430] width 1175 height 64
click at [0, 0] on input "In the grades we serve, our school will conform to the Trivium, as well as prov…" at bounding box center [0, 0] width 0 height 0
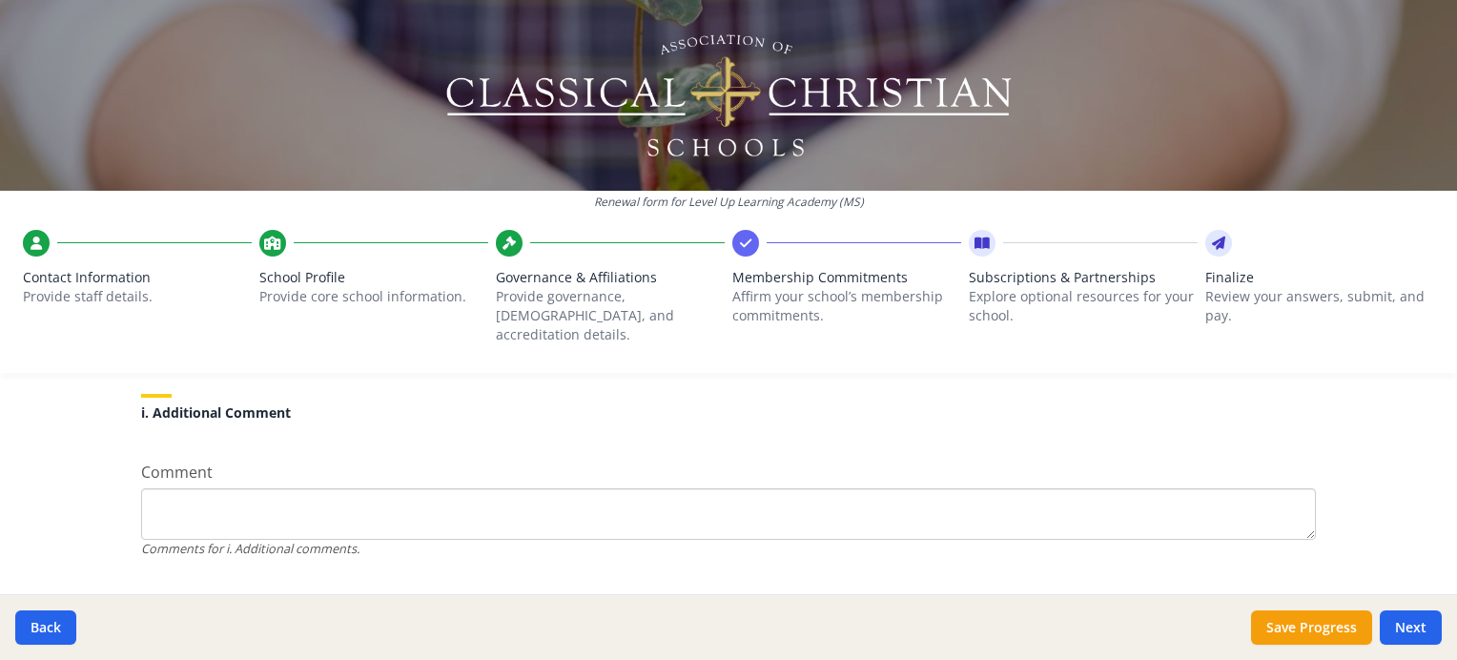
scroll to position [1899, 0]
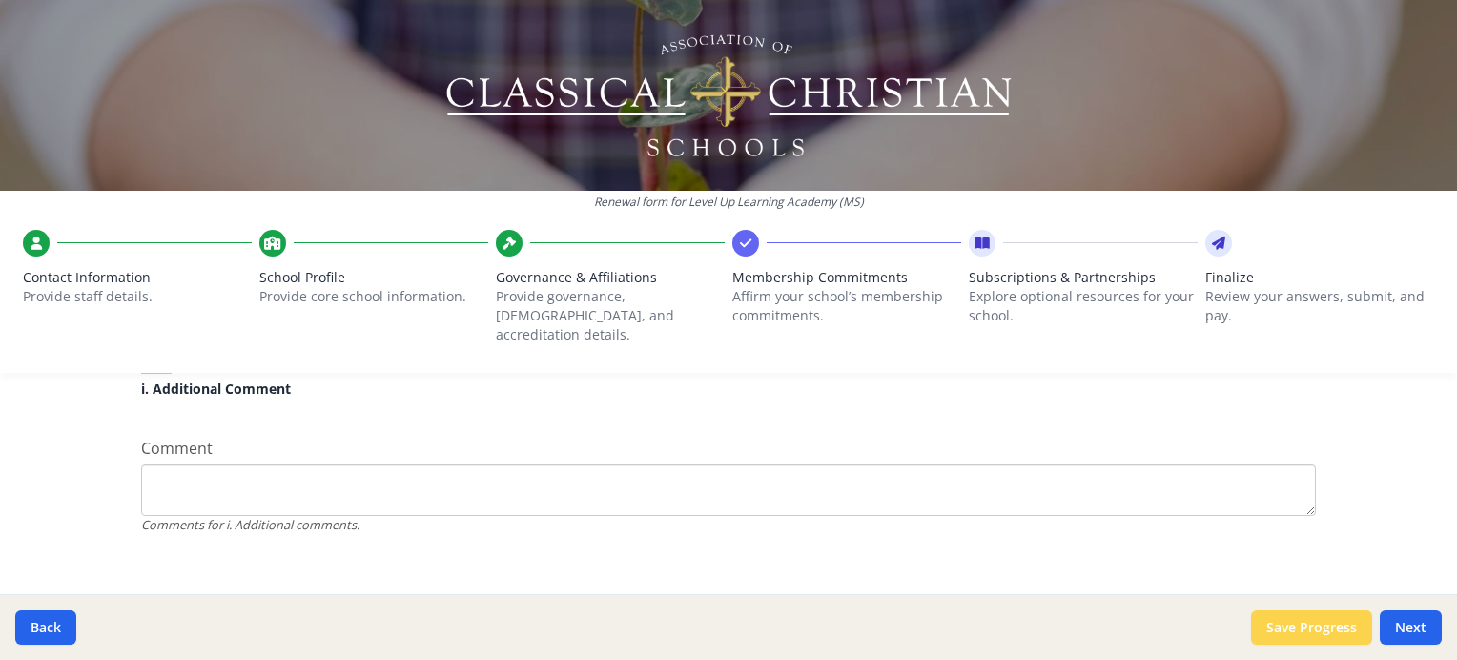
click at [1335, 639] on button "Save Progress" at bounding box center [1311, 627] width 121 height 34
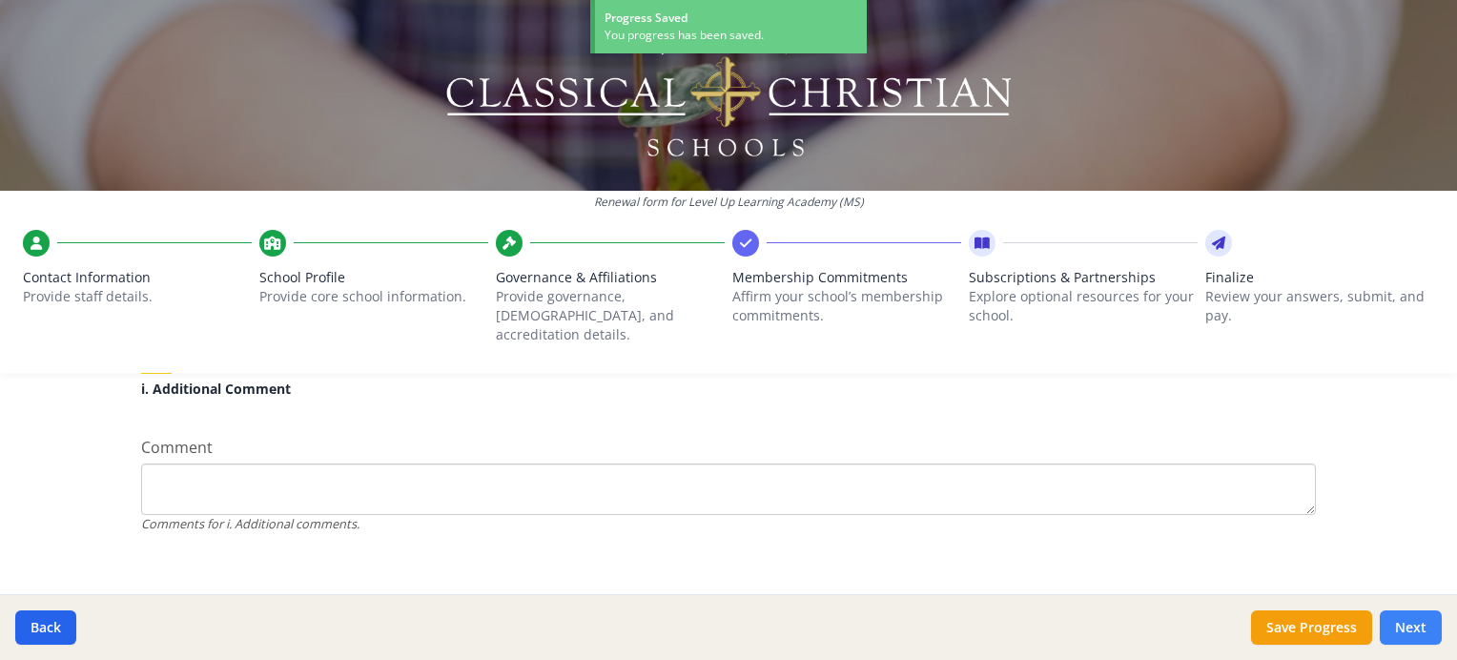
click at [1413, 616] on button "Next" at bounding box center [1411, 627] width 62 height 34
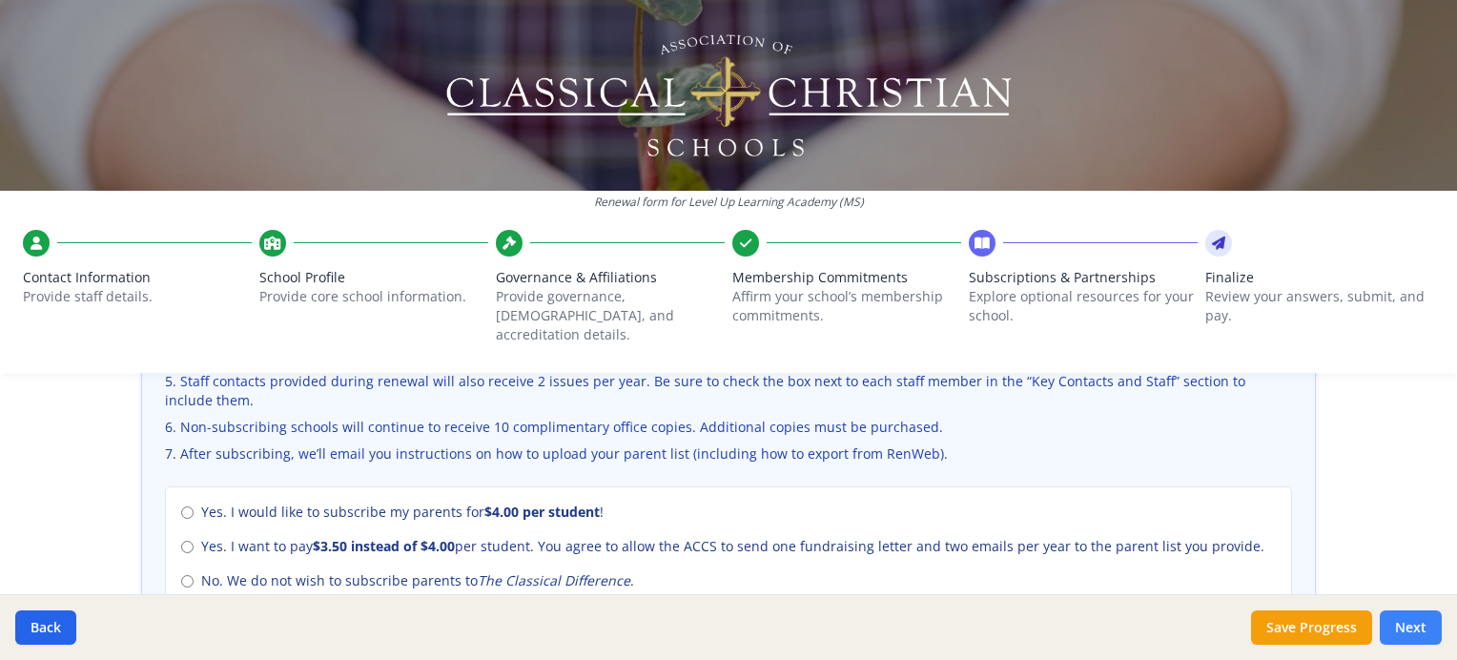
scroll to position [785, 0]
click at [181, 576] on input "No. We do not wish to subscribe parents to The Classical Difference ." at bounding box center [187, 582] width 12 height 12
radio input "true"
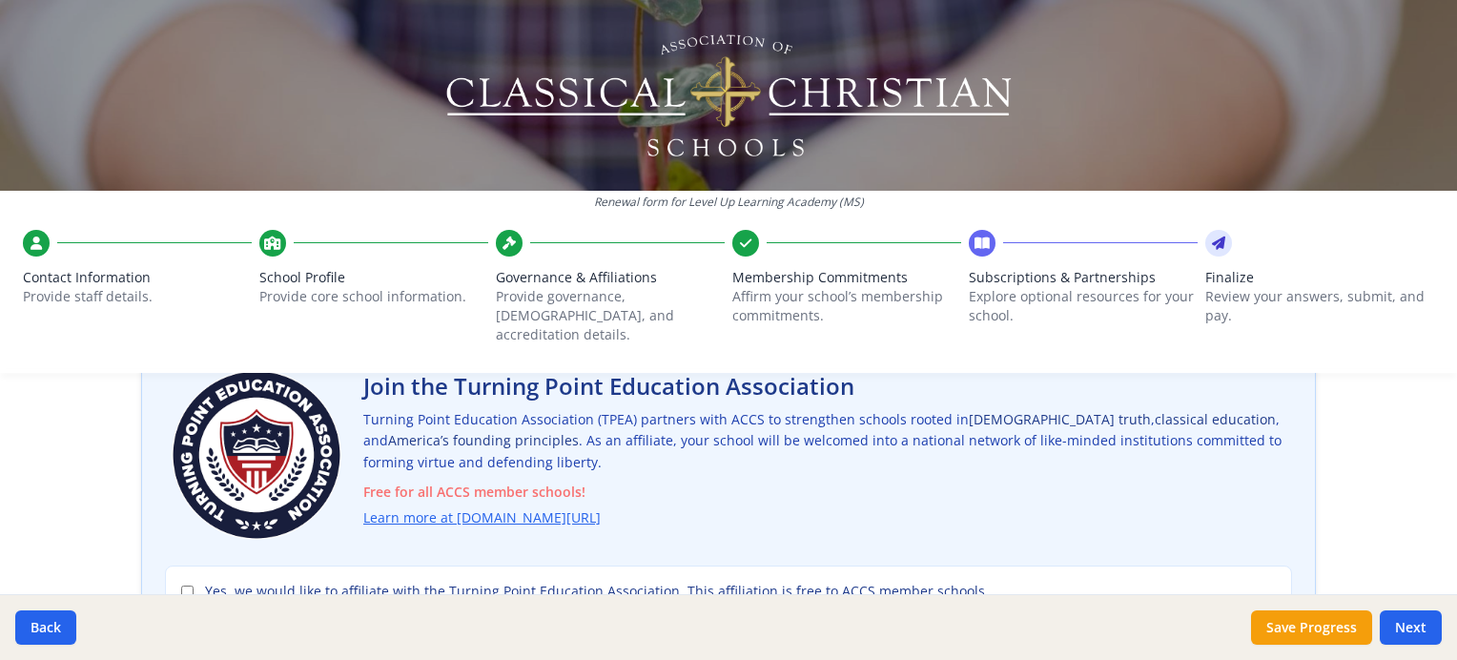
scroll to position [133, 0]
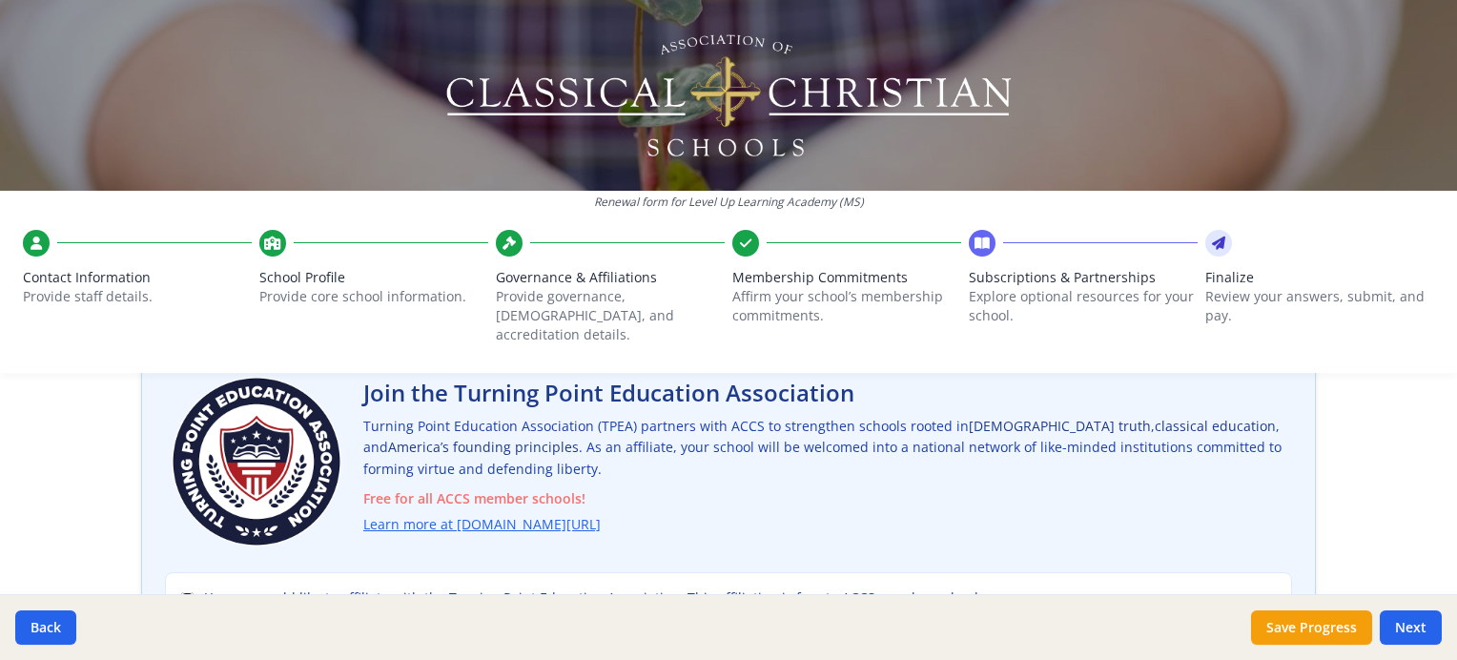
click at [181, 592] on input "Yes, we would like to affiliate with the Turning Point Education Association. T…" at bounding box center [187, 598] width 12 height 12
checkbox input "true"
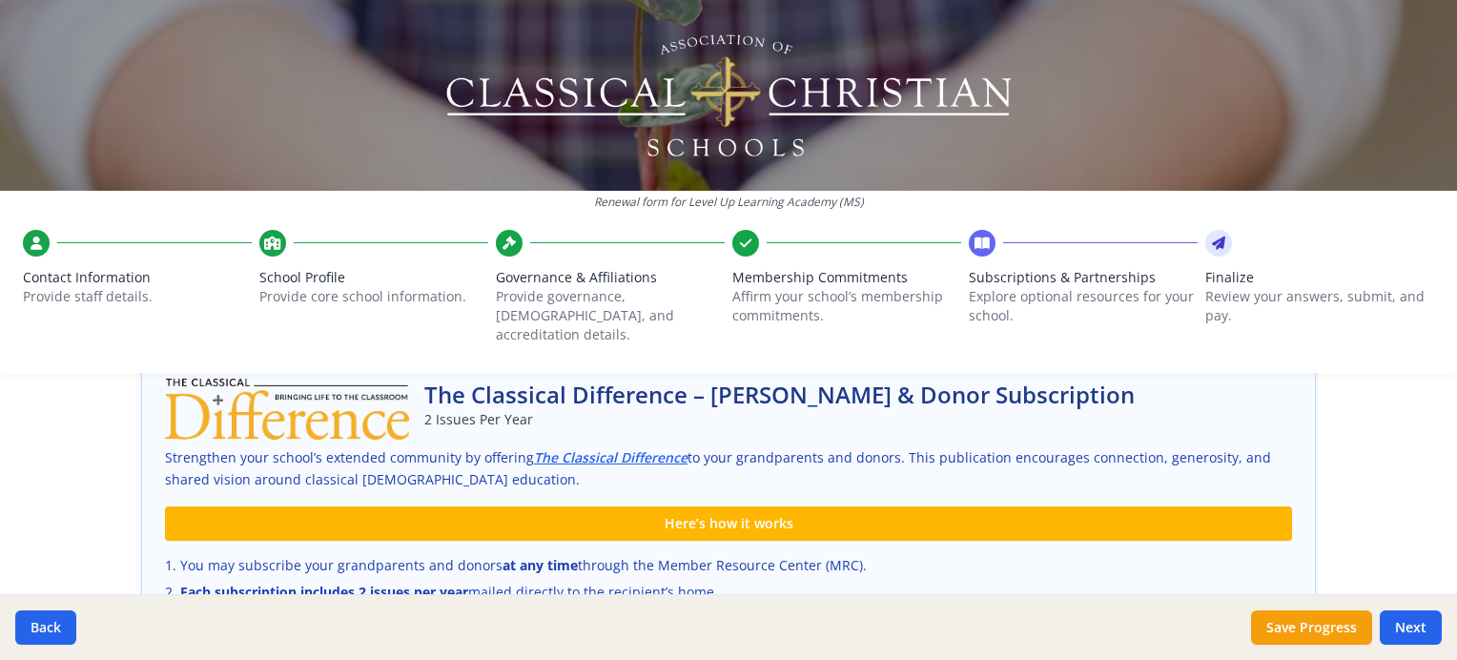
scroll to position [1516, 0]
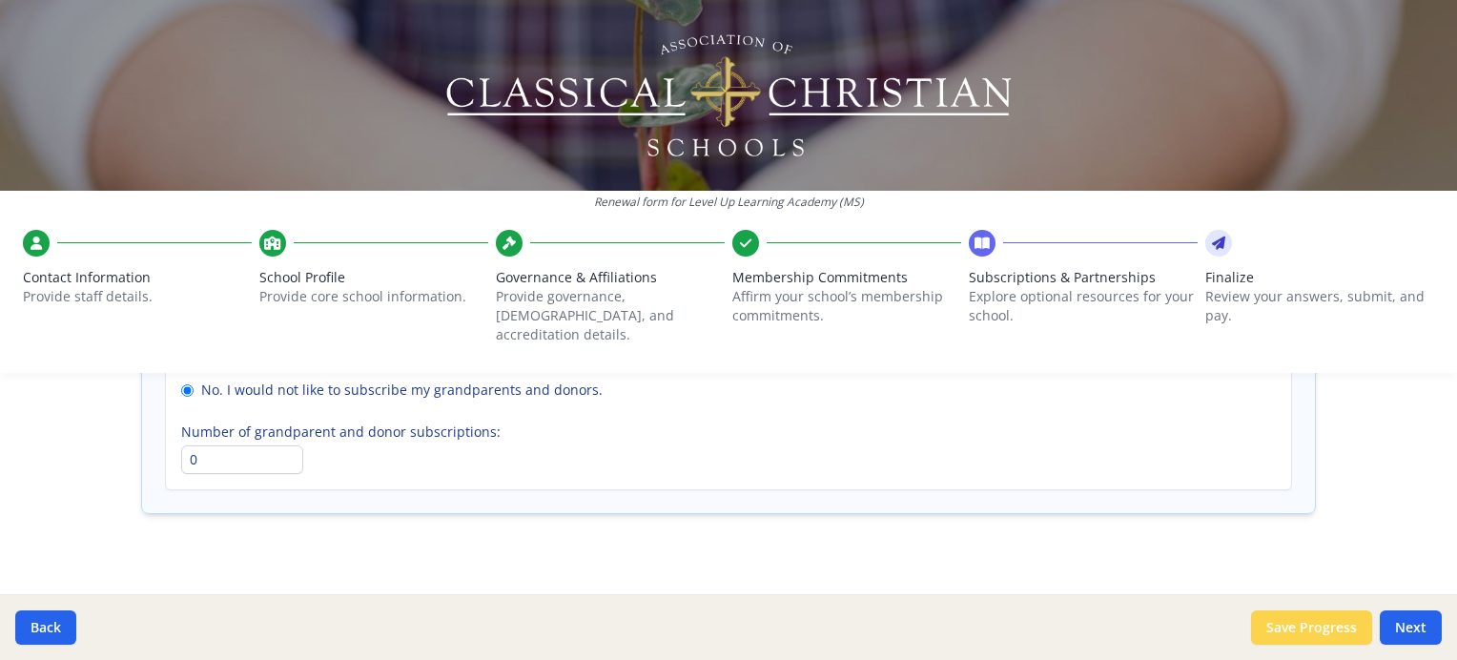
click at [1360, 625] on button "Save Progress" at bounding box center [1311, 627] width 121 height 34
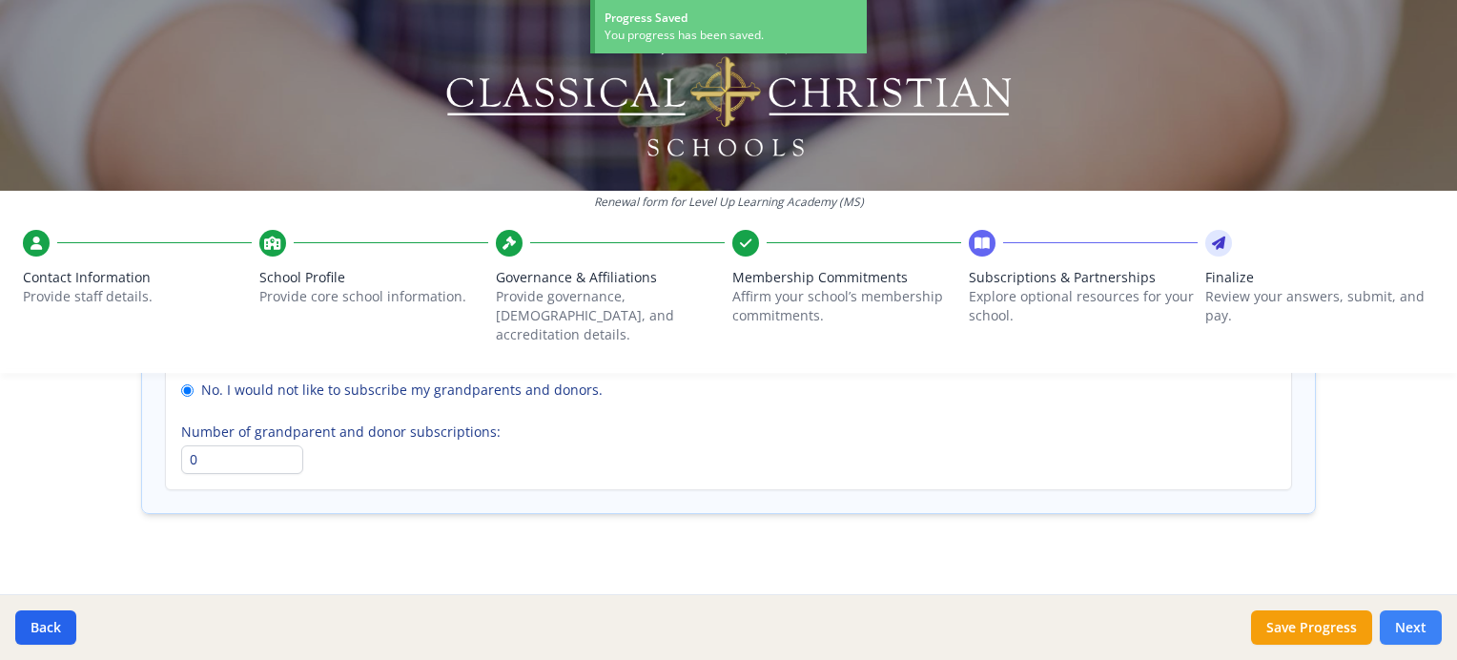
click at [1405, 631] on button "Next" at bounding box center [1411, 627] width 62 height 34
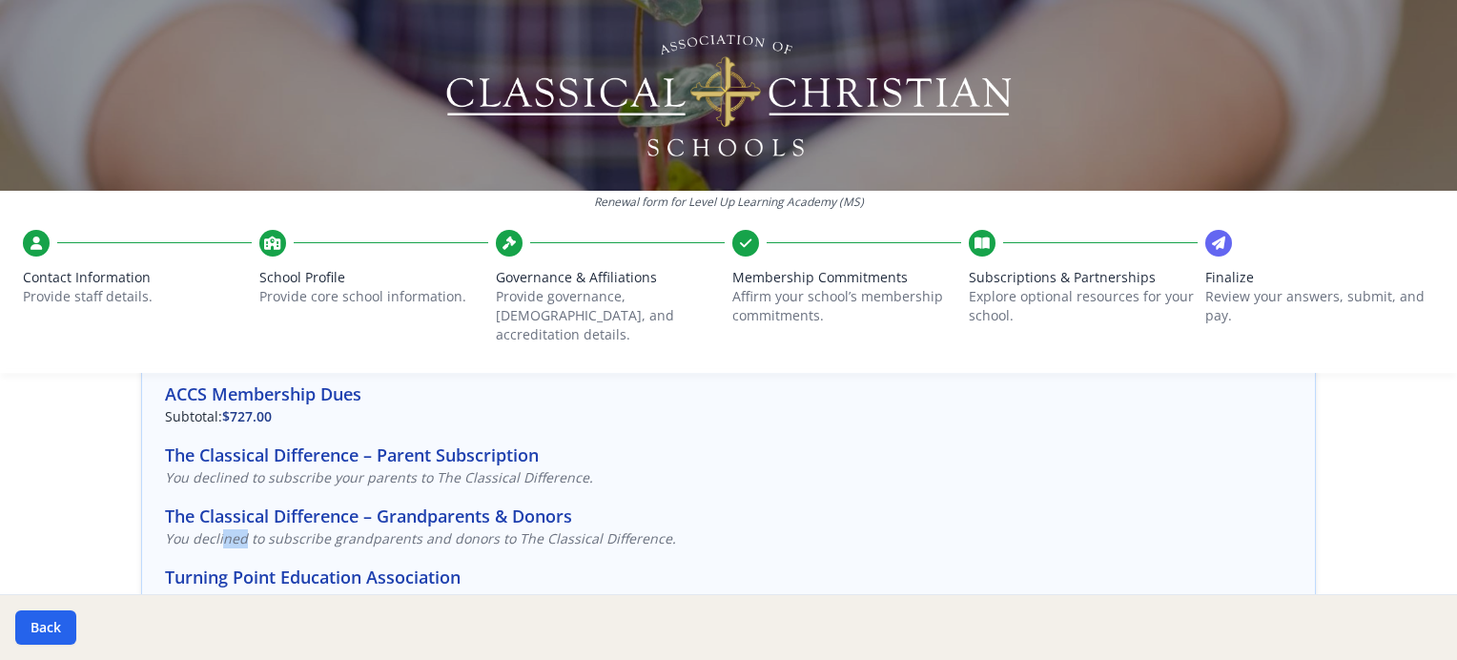
scroll to position [160, 0]
